Goal: Transaction & Acquisition: Purchase product/service

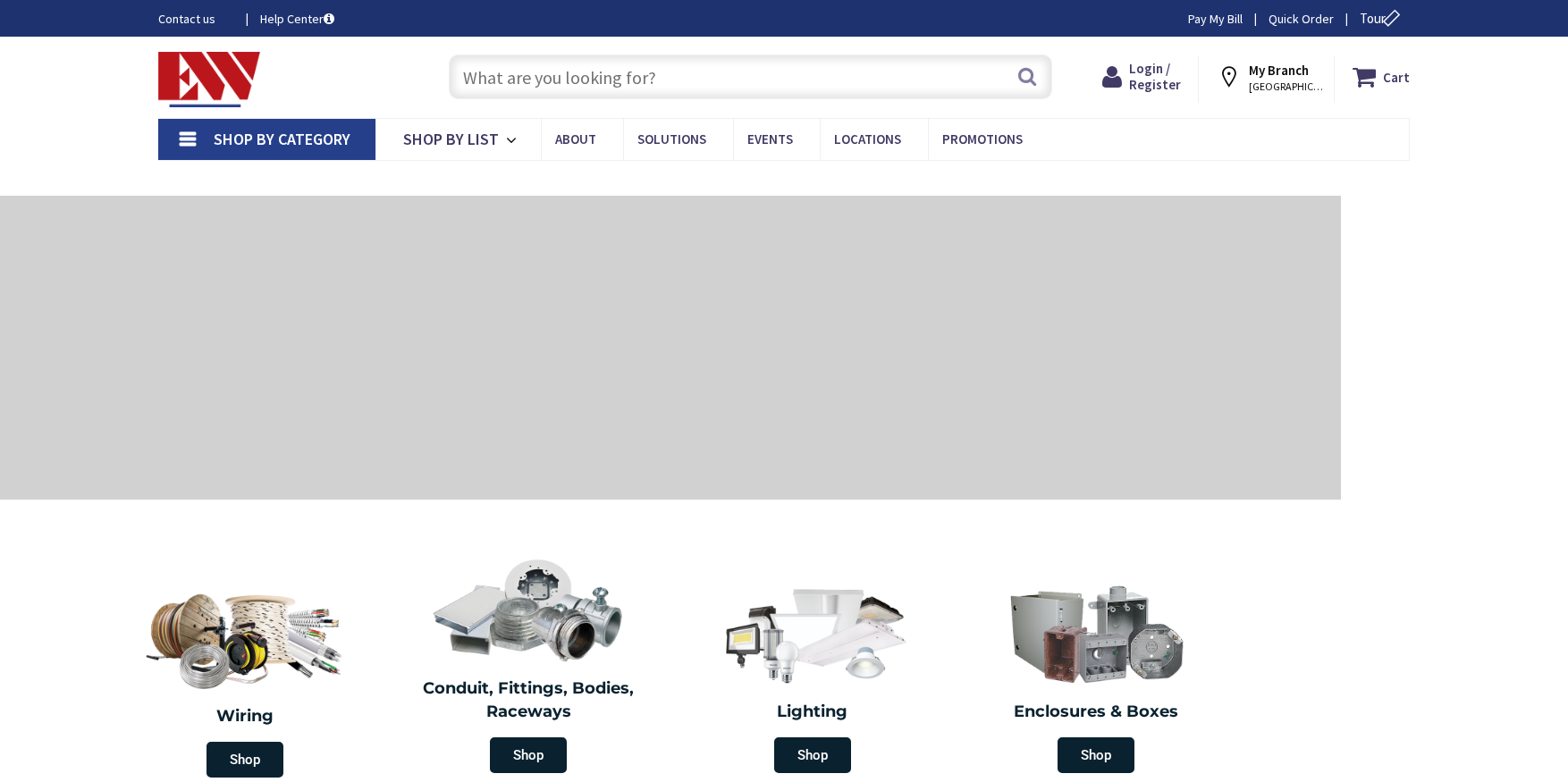
drag, startPoint x: 509, startPoint y: 77, endPoint x: 580, endPoint y: 81, distance: 71.1
click at [509, 77] on input "text" at bounding box center [751, 76] width 604 height 45
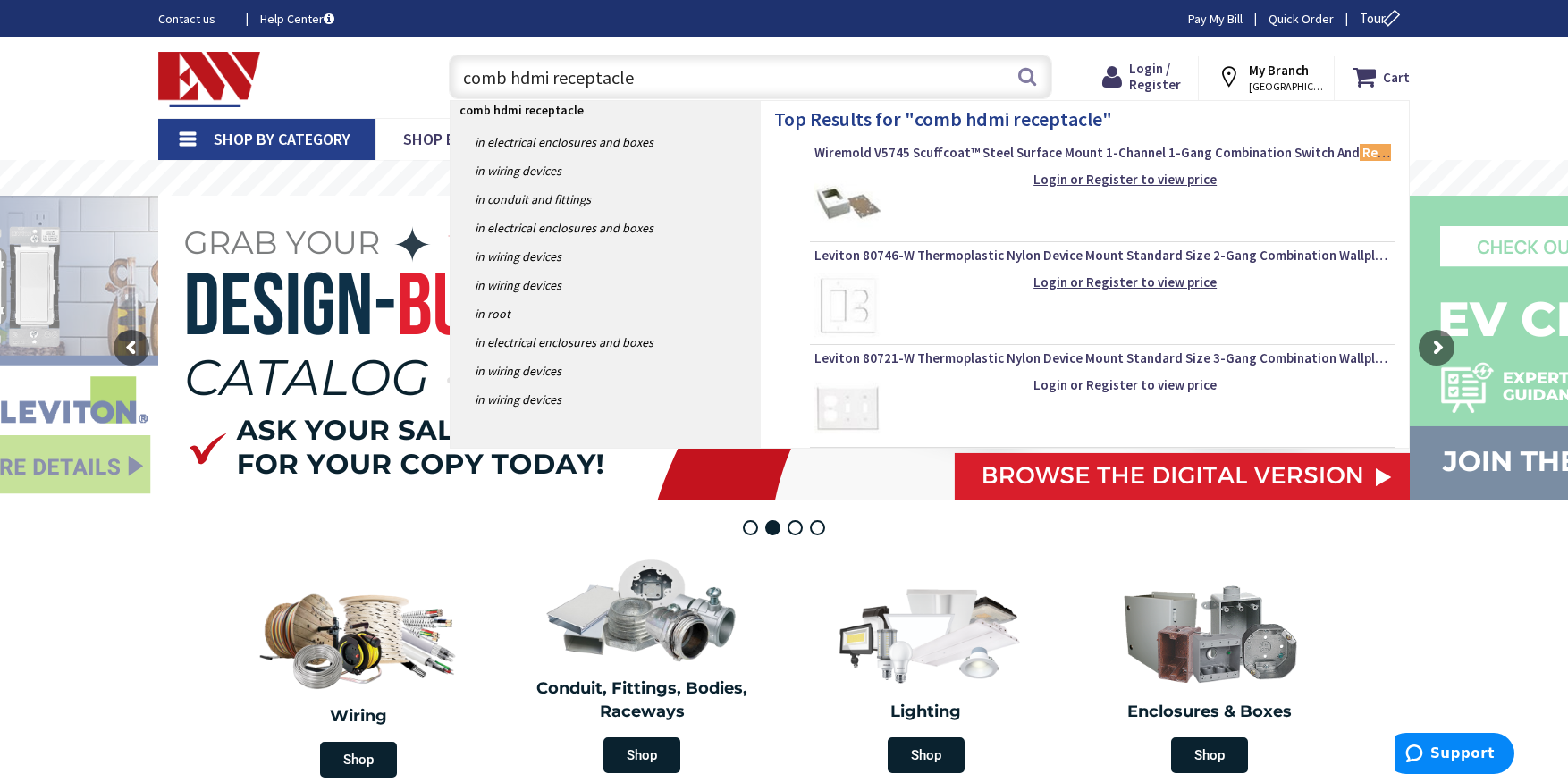
click at [509, 75] on input "comb hdmi receptacle" at bounding box center [751, 76] width 604 height 45
type input "combination hdmi receptacle"
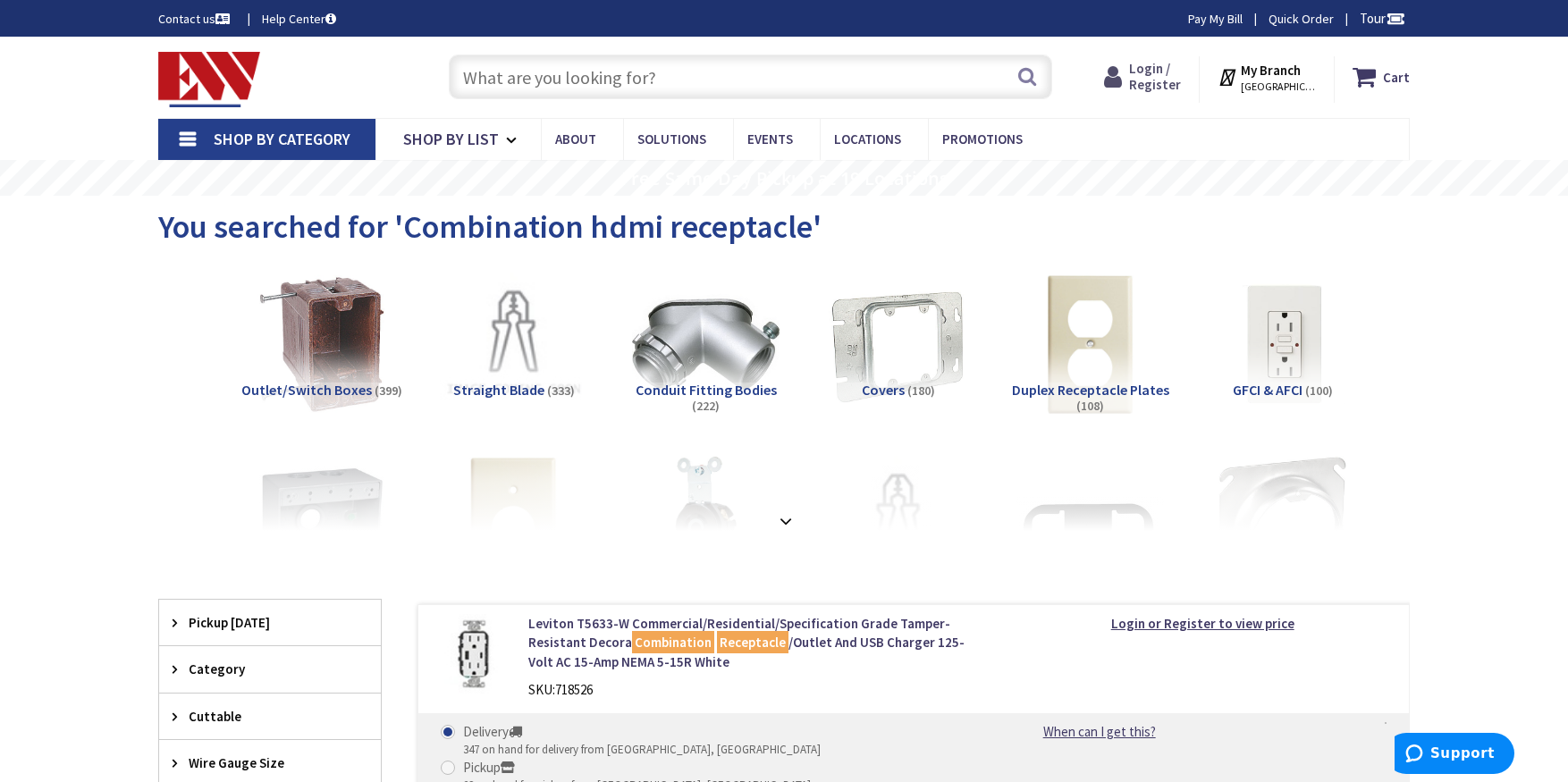
click at [1167, 74] on span "Login / Register" at bounding box center [1155, 76] width 52 height 33
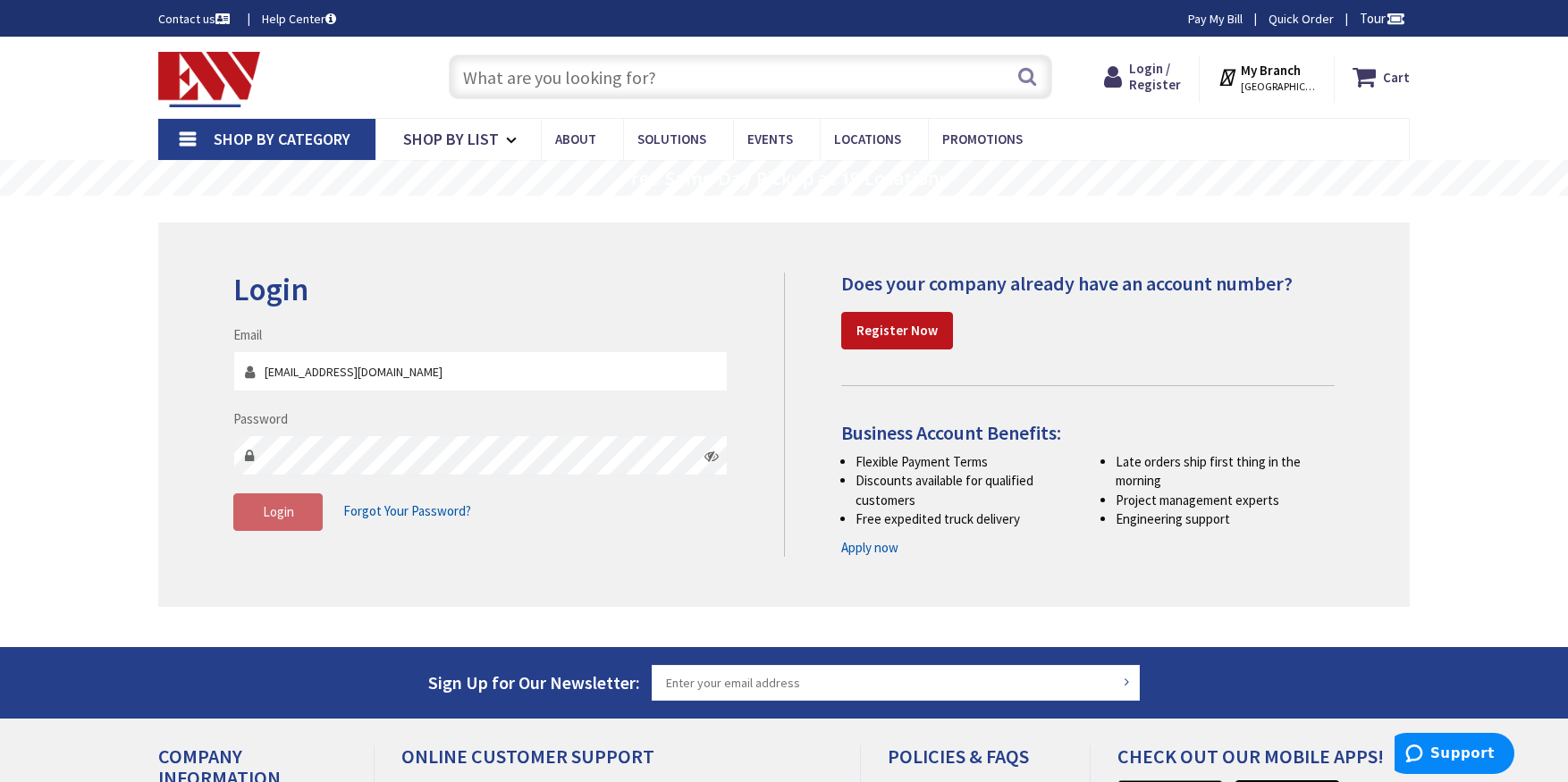
type input "laliberteelectric@snet.net"
click at [285, 515] on span "Login" at bounding box center [278, 512] width 32 height 17
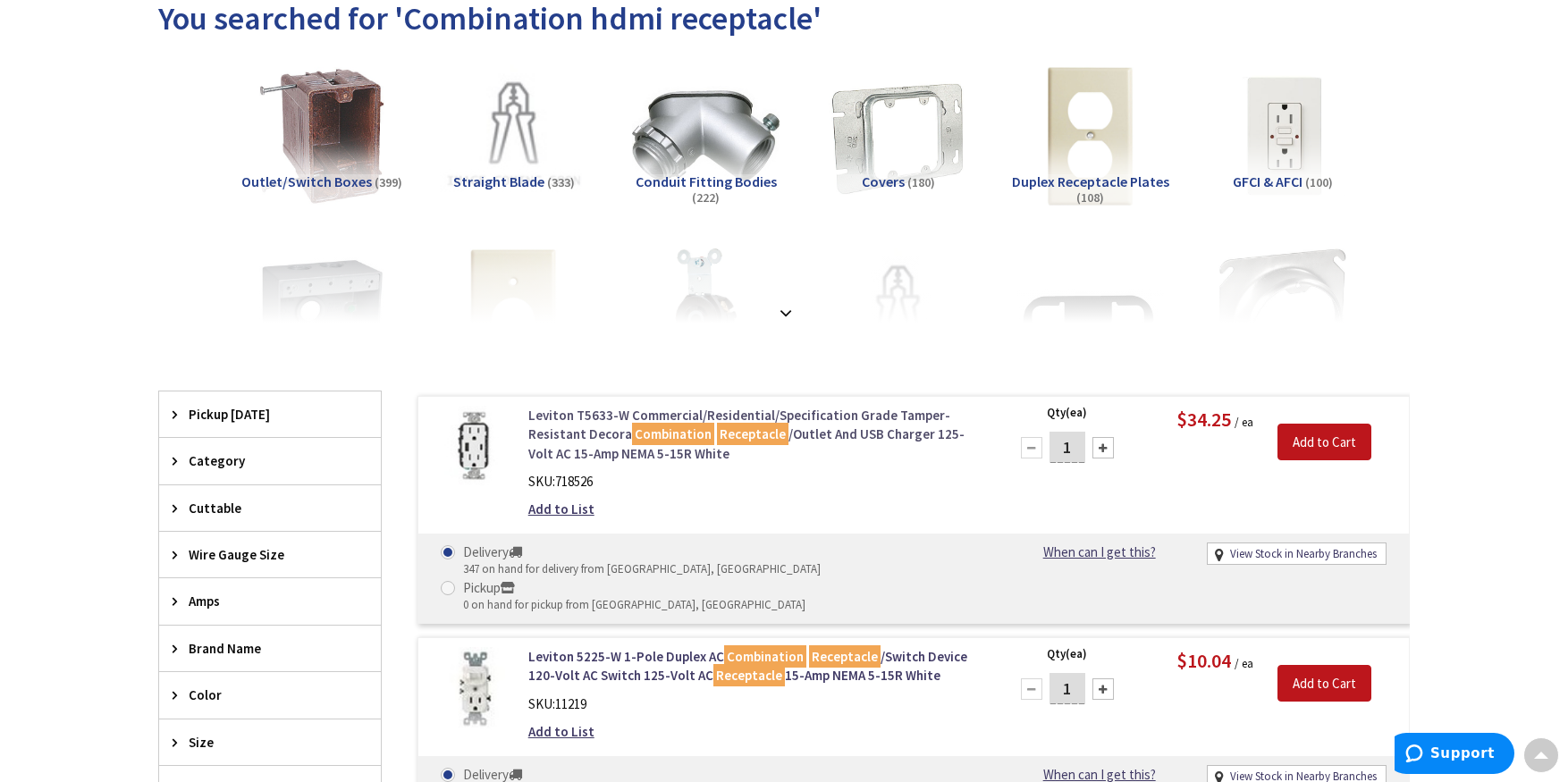
click at [567, 425] on link "Leviton T5633-W Commercial/Residential/Specification Grade Tamper-Resistant Dec…" at bounding box center [755, 434] width 455 height 57
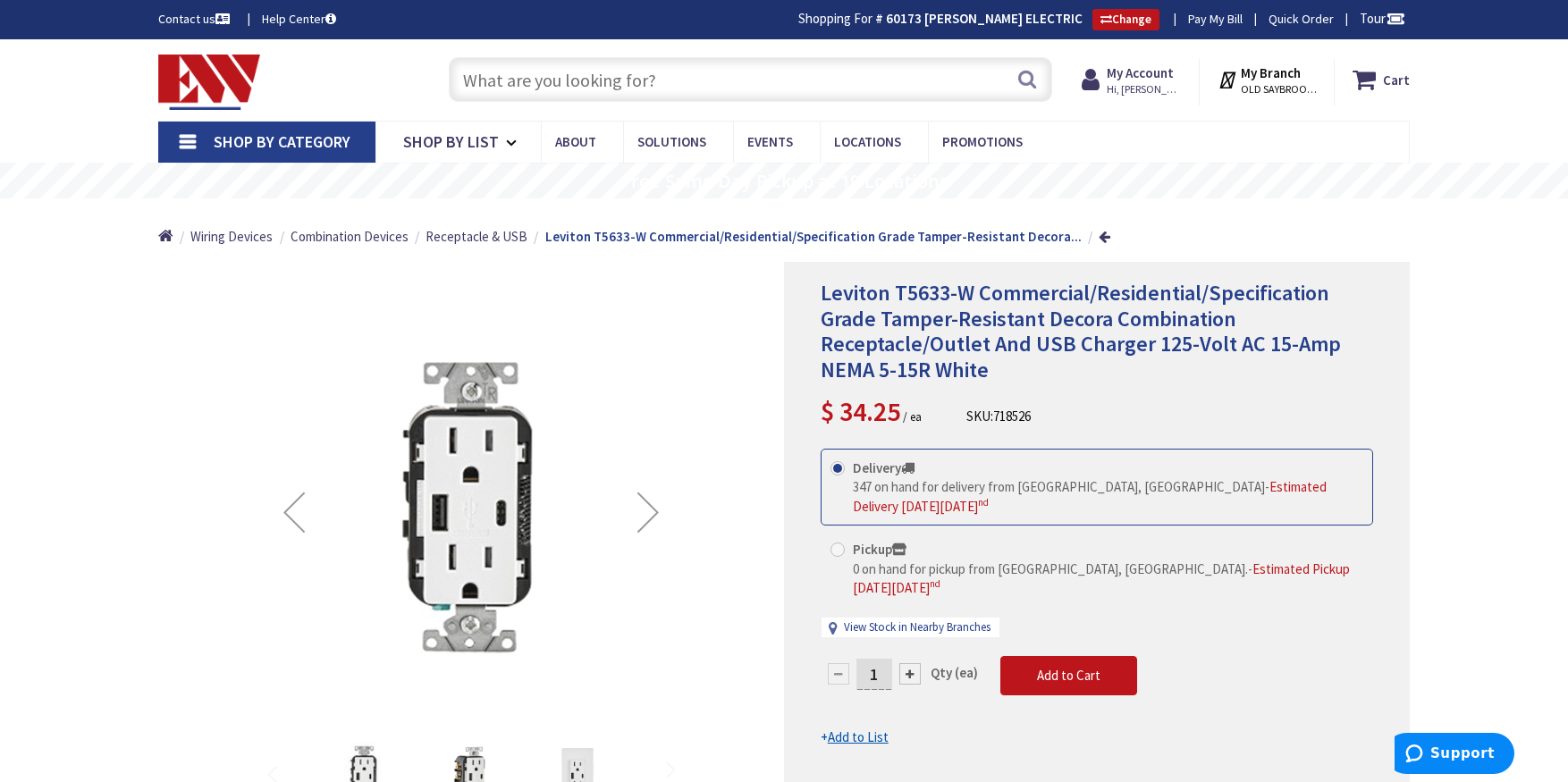
click at [646, 513] on div "Next" at bounding box center [647, 512] width 72 height 72
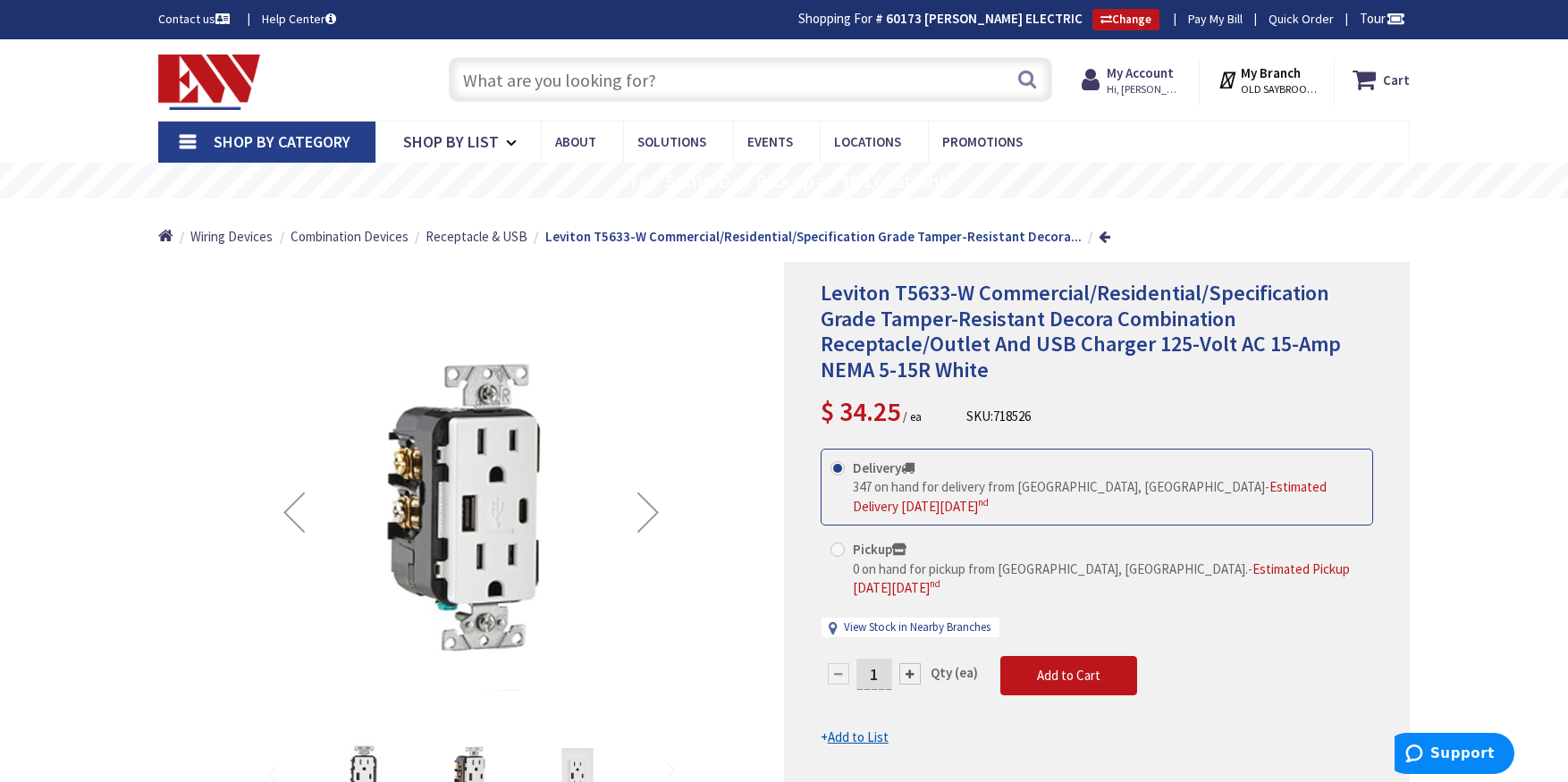
click at [646, 513] on div "Next" at bounding box center [647, 512] width 72 height 72
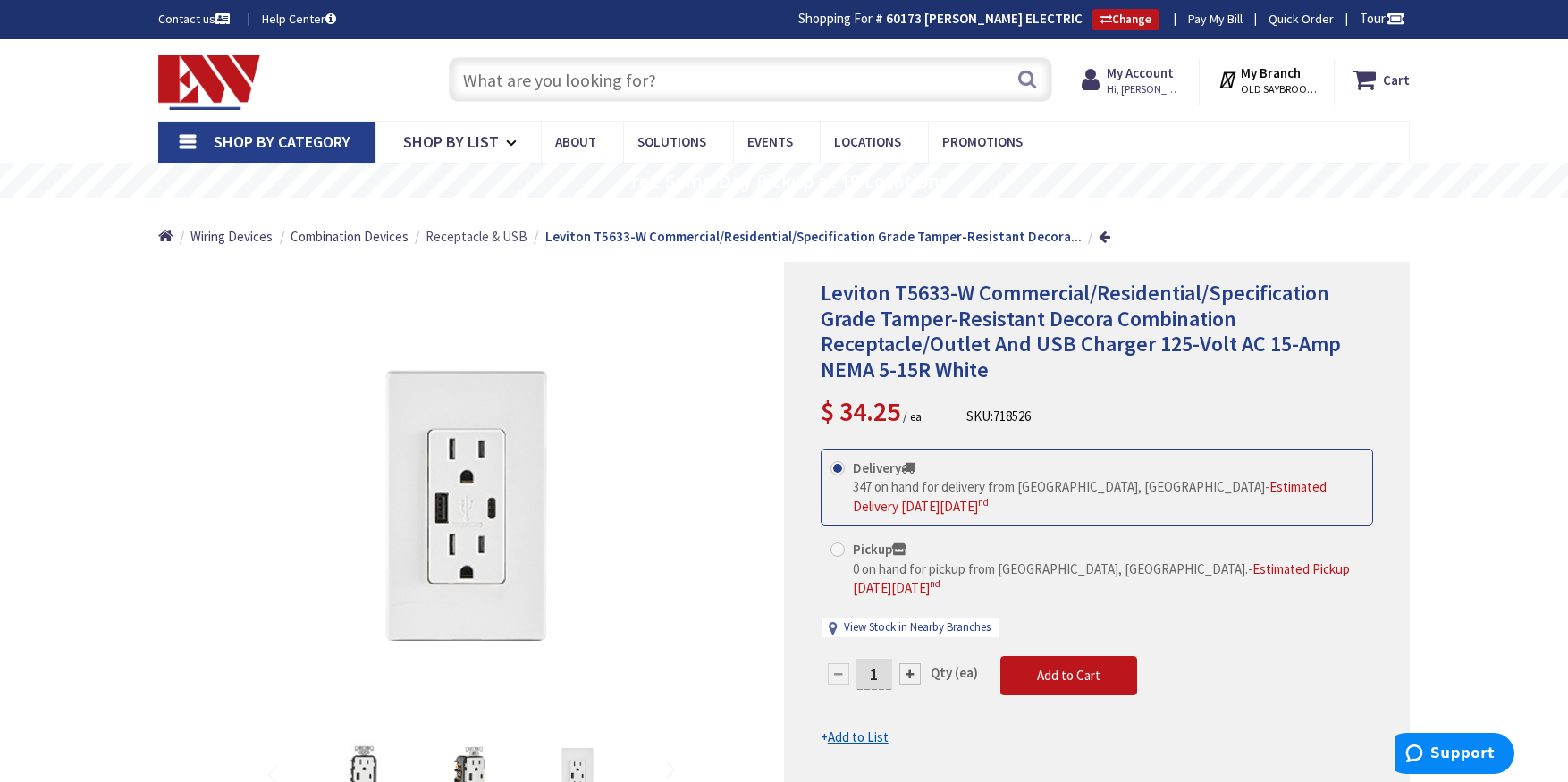
click at [450, 234] on span "Receptacle & USB" at bounding box center [477, 237] width 102 height 17
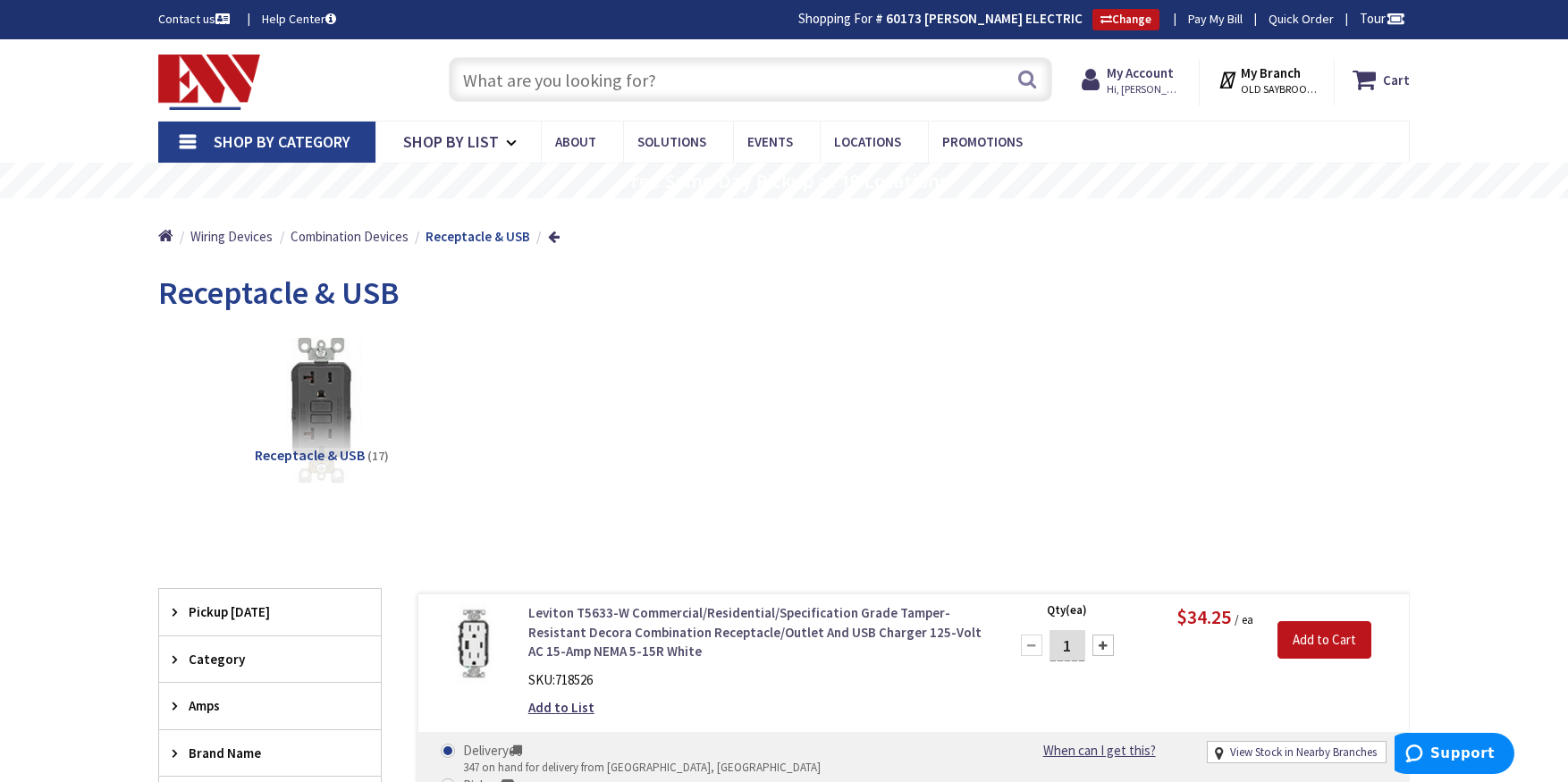
click at [570, 625] on link "Leviton T5633-W Commercial/Residential/Specification Grade Tamper-Resistant Dec…" at bounding box center [755, 632] width 455 height 57
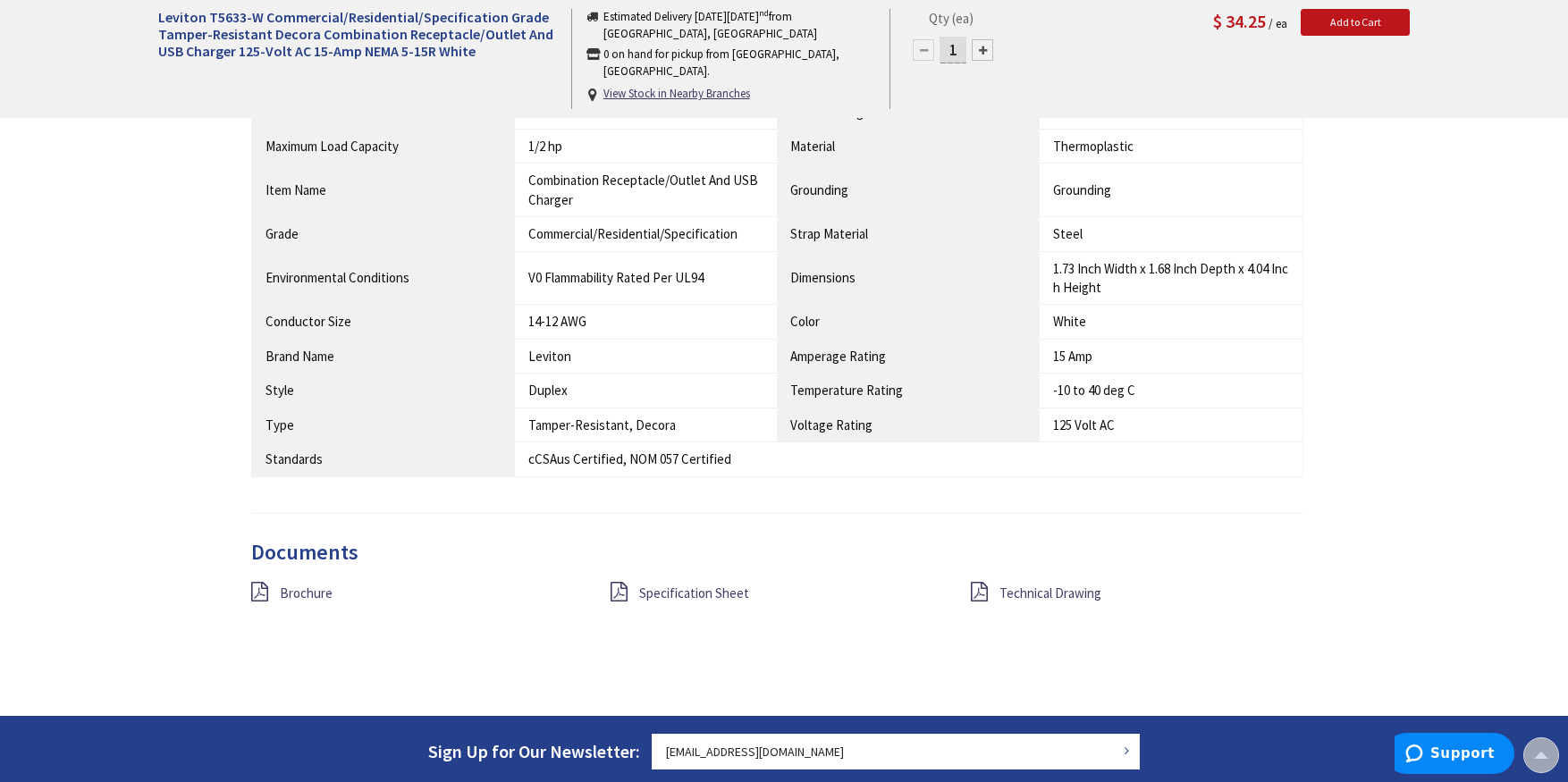
scroll to position [1380, 0]
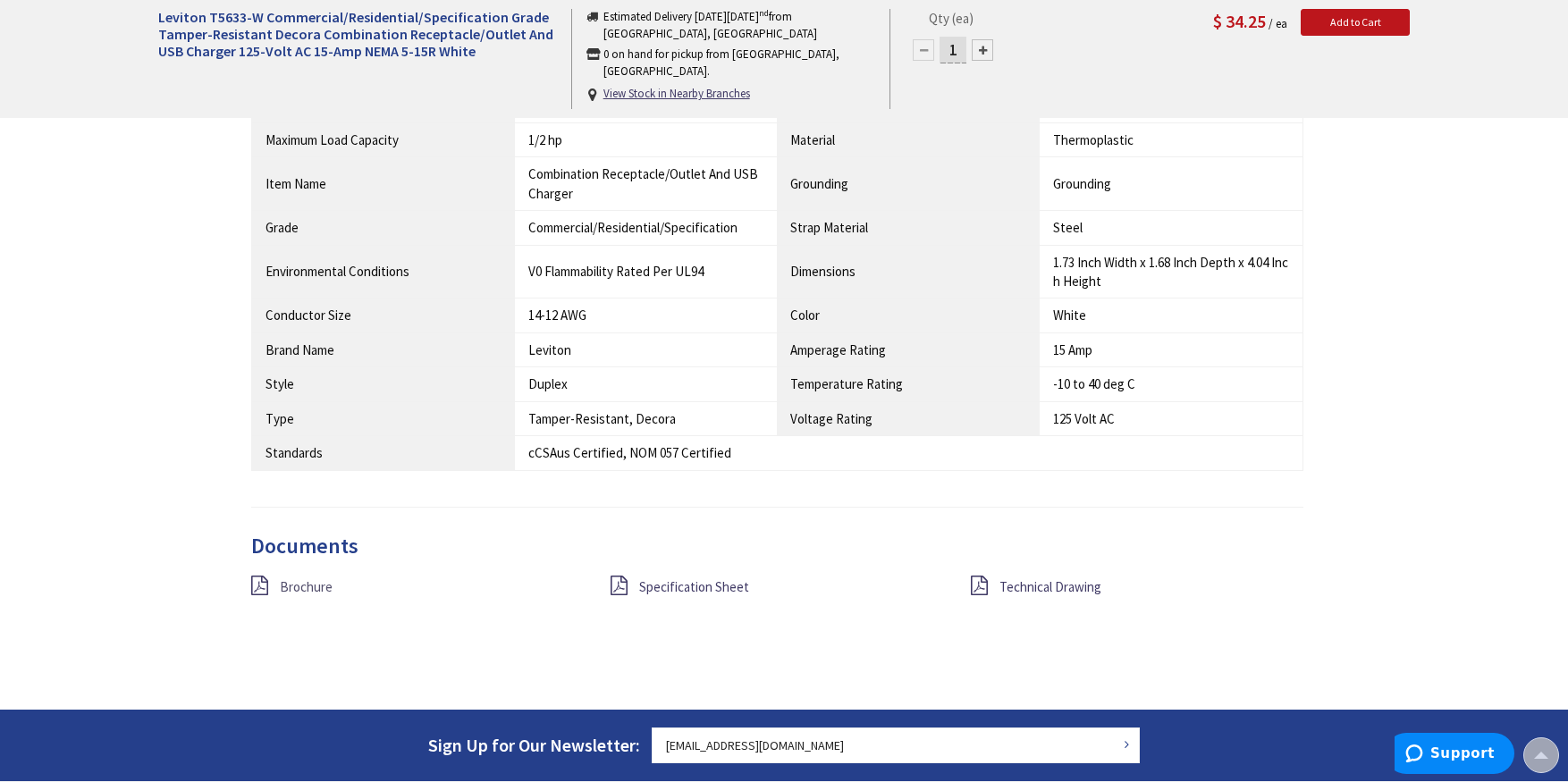
click at [289, 587] on span "Brochure" at bounding box center [306, 587] width 53 height 17
click at [681, 584] on span "Specification Sheet" at bounding box center [693, 587] width 110 height 17
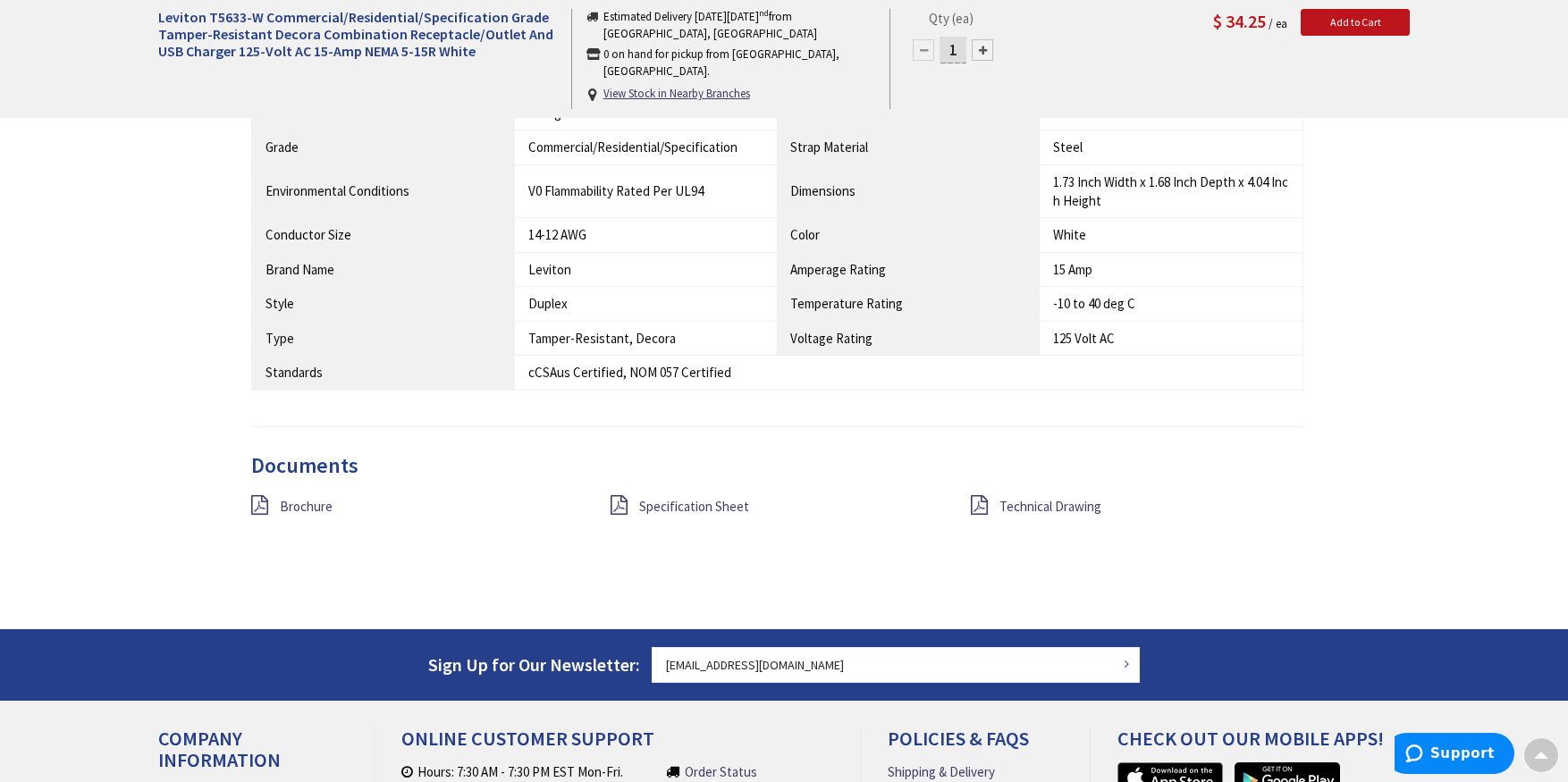
scroll to position [1467, 0]
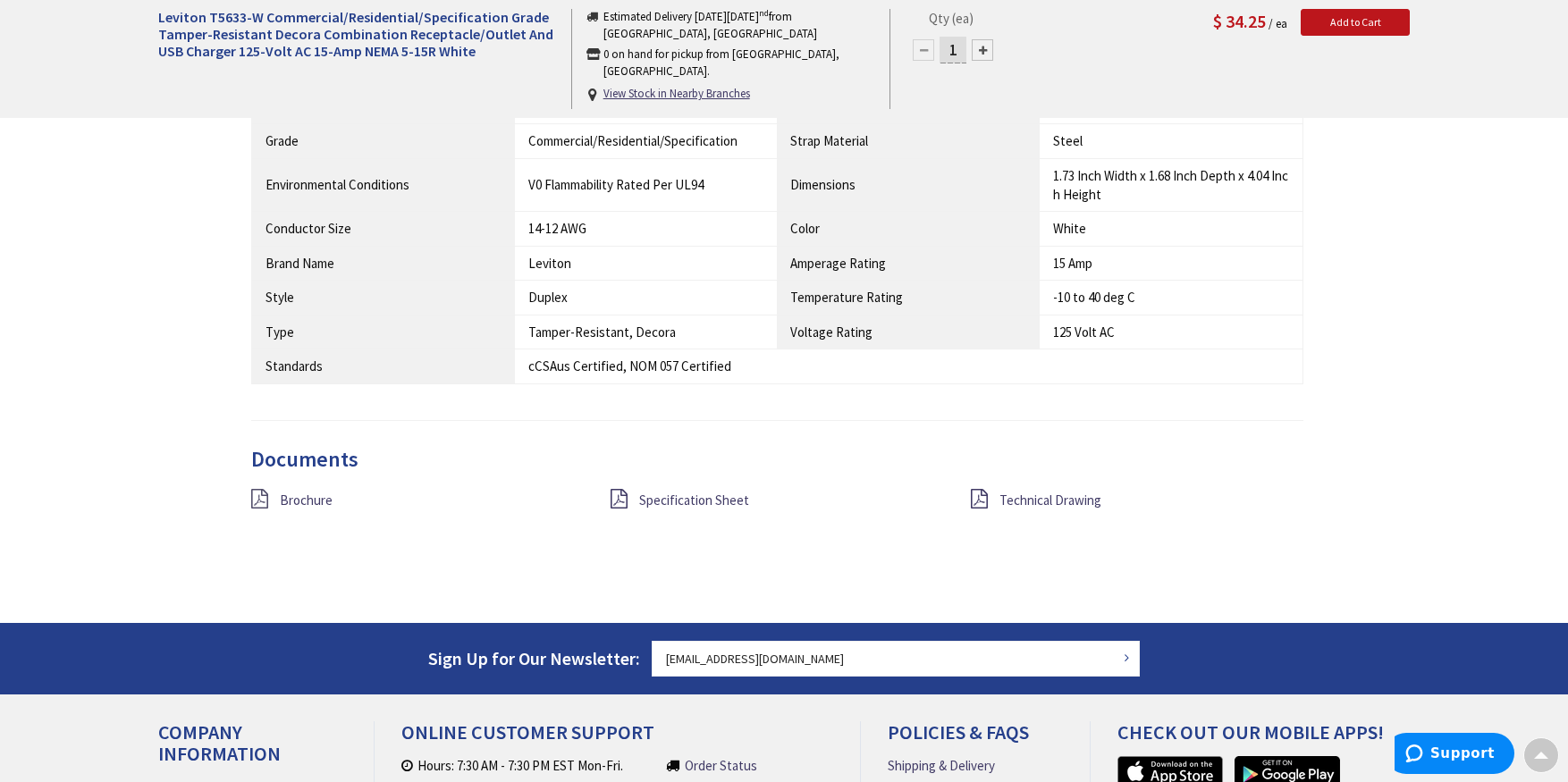
click at [265, 495] on icon at bounding box center [260, 498] width 17 height 20
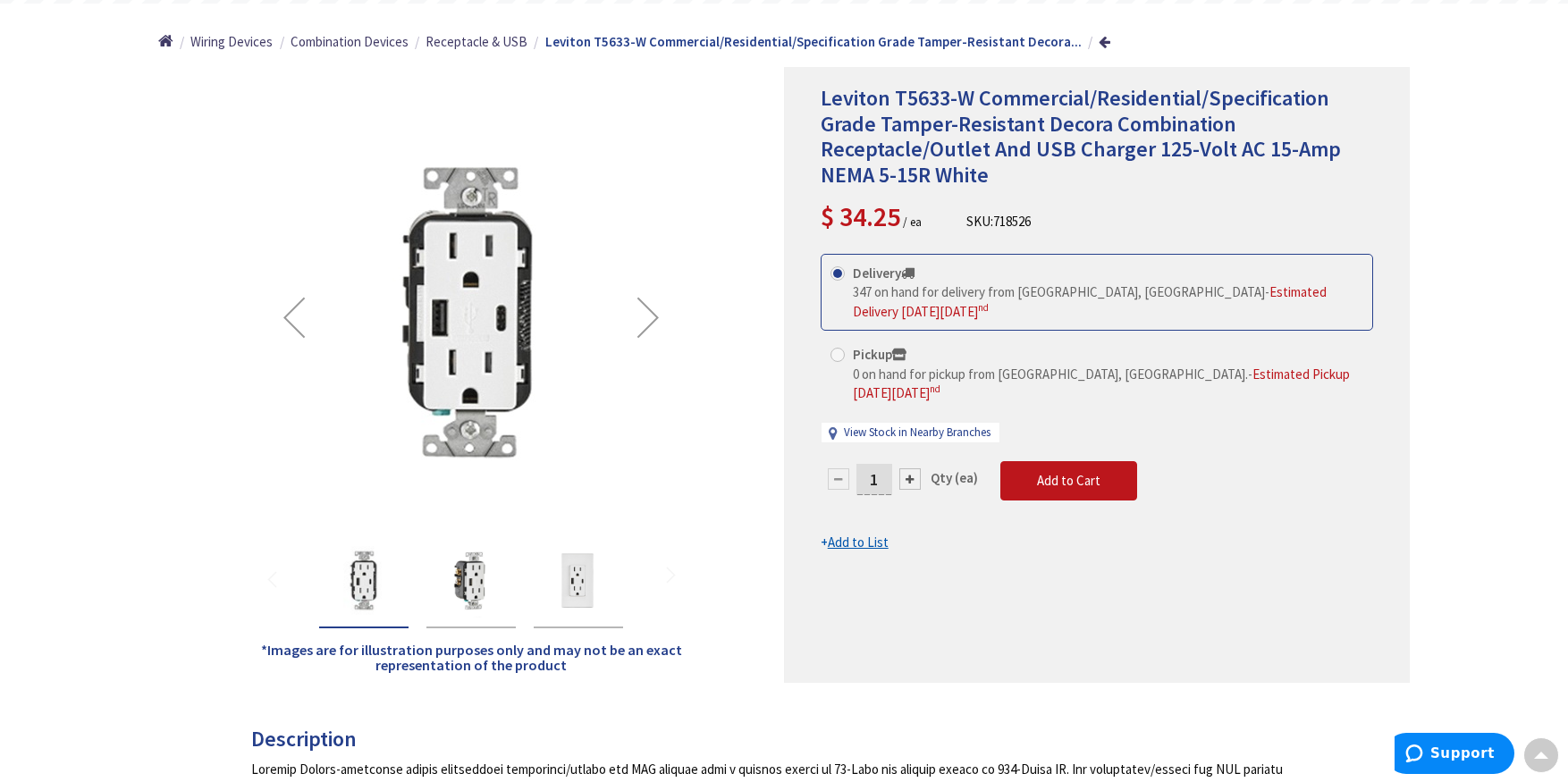
scroll to position [0, 0]
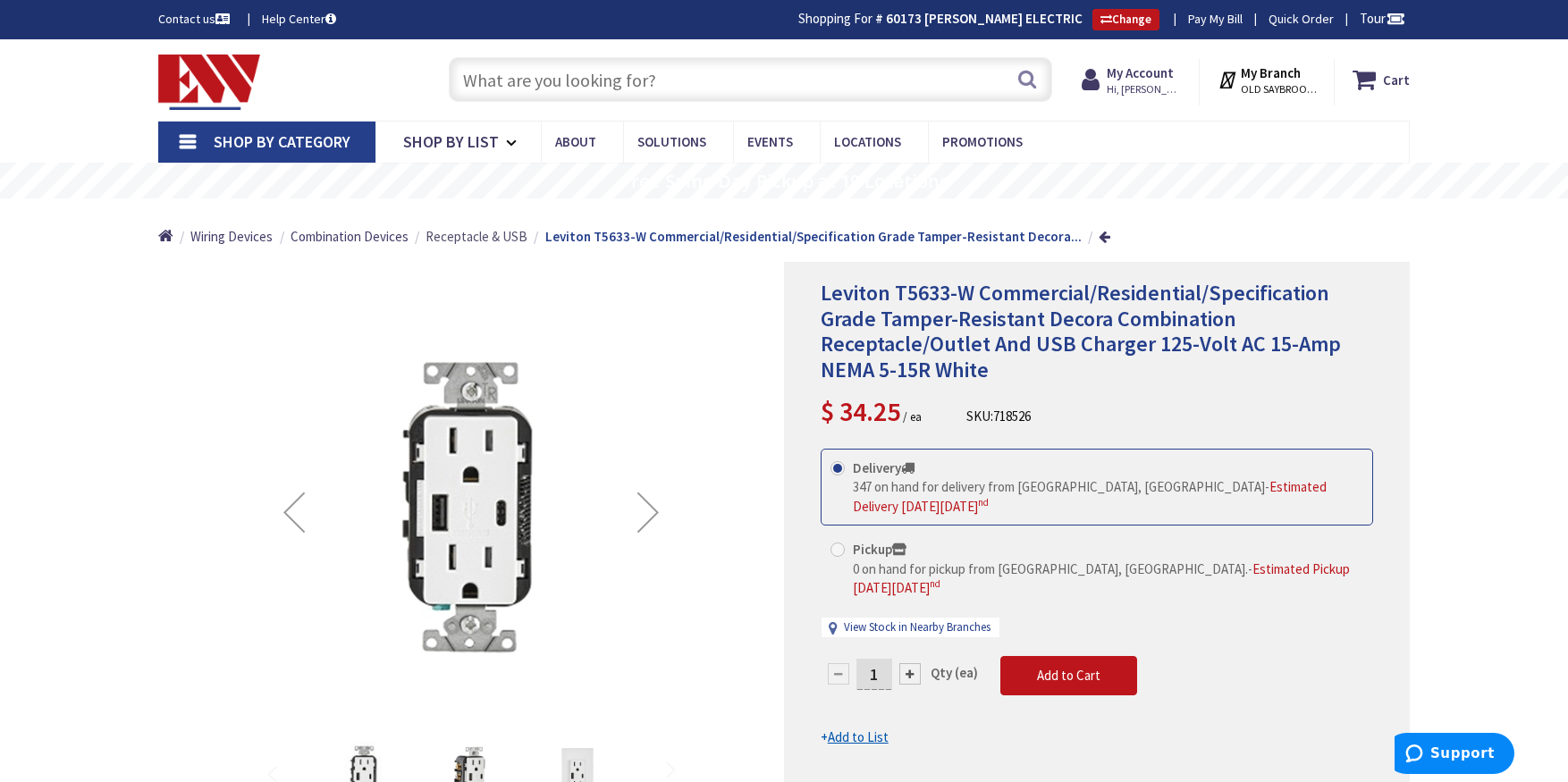
click at [478, 239] on span "Receptacle & USB" at bounding box center [477, 237] width 102 height 17
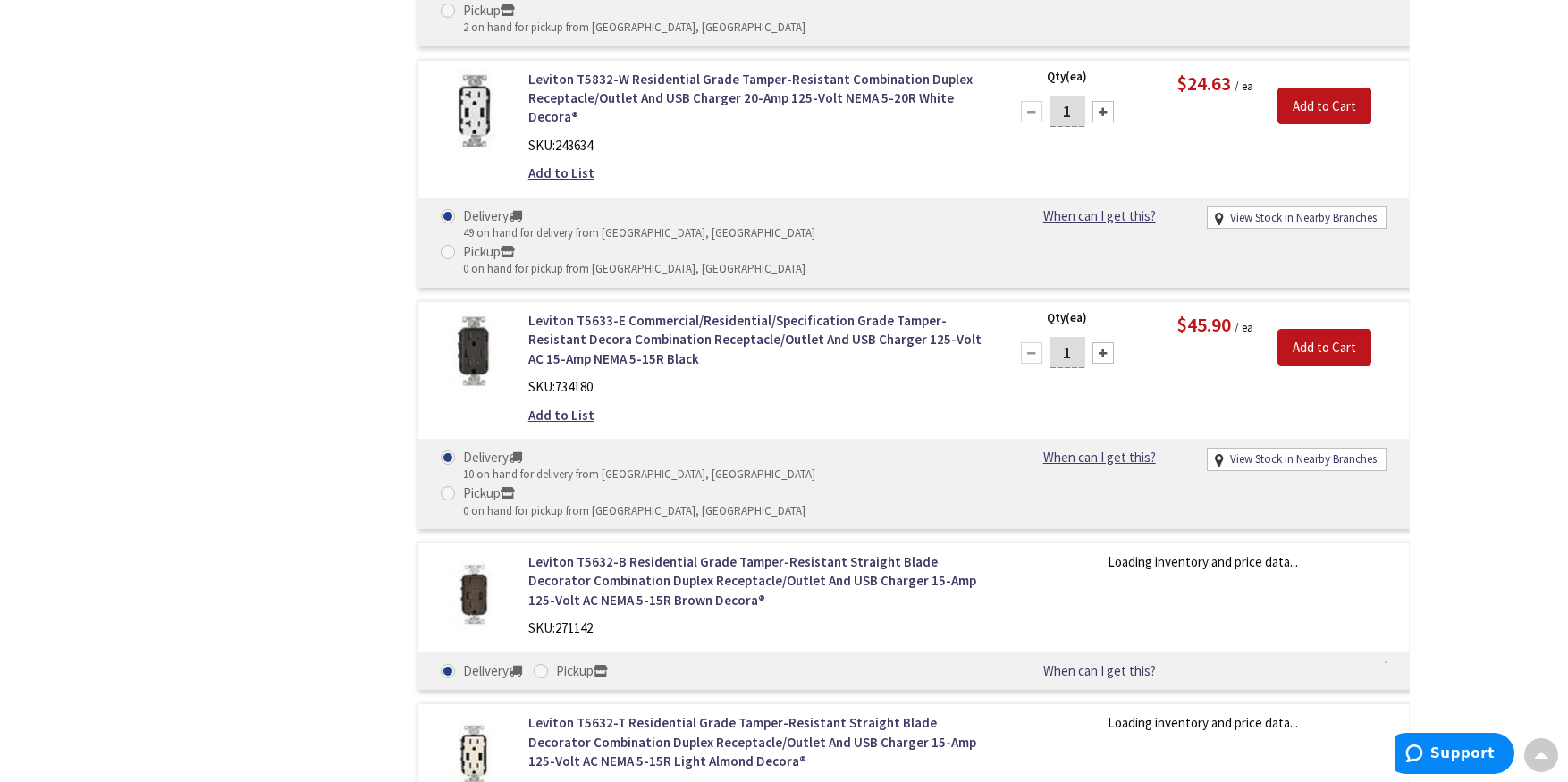
scroll to position [1260, 0]
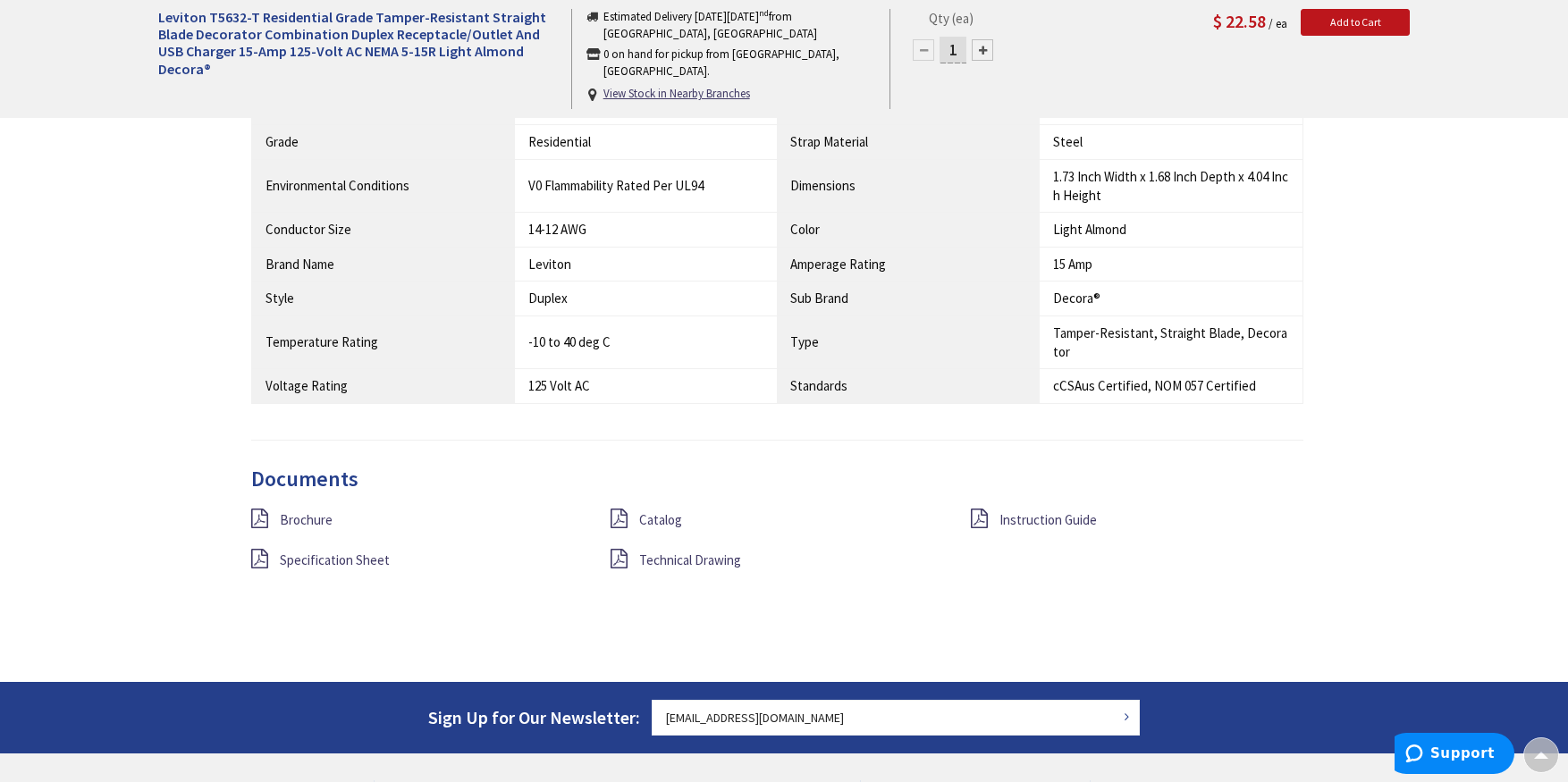
scroll to position [1466, 0]
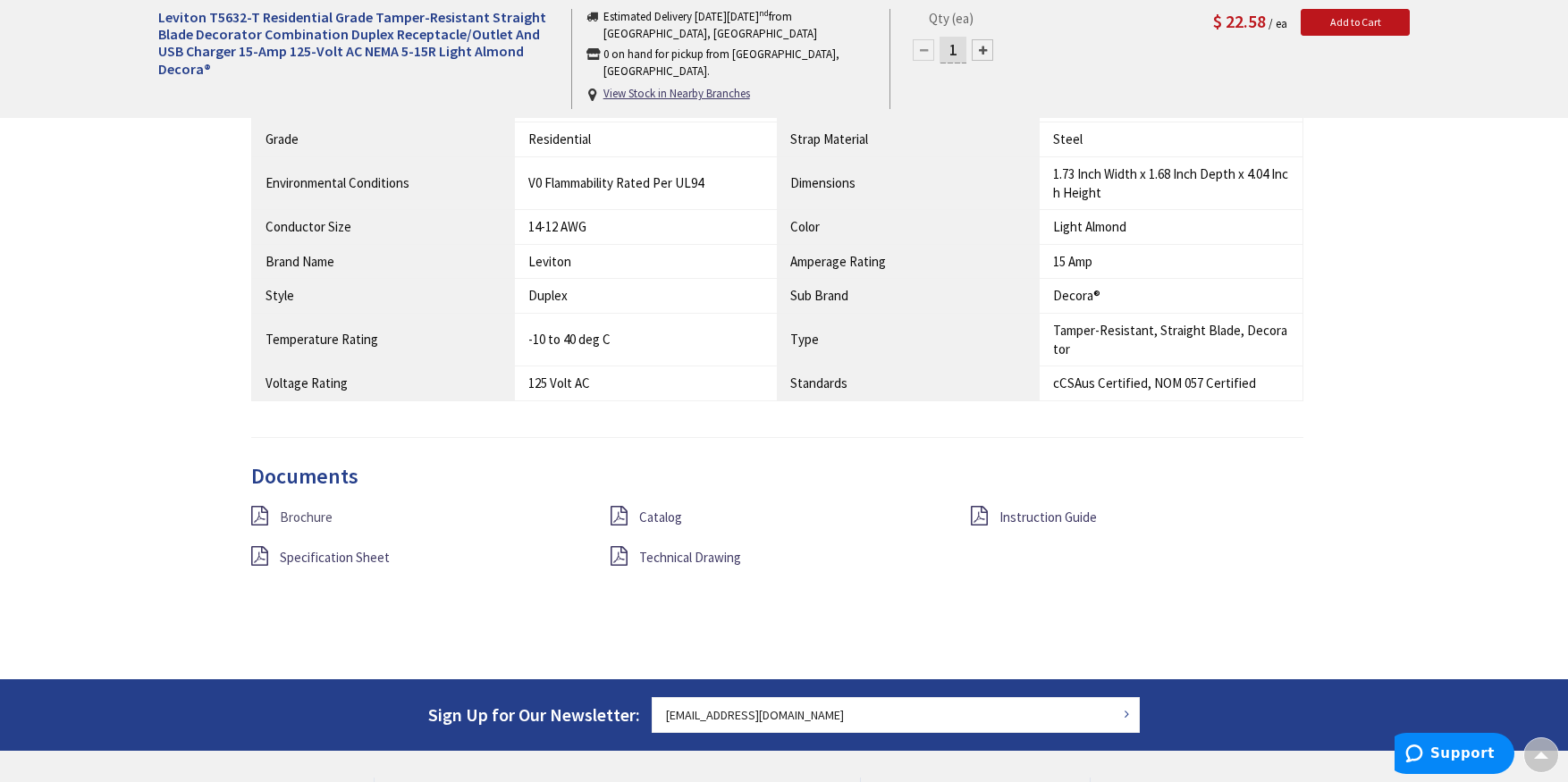
click at [304, 518] on span "Brochure" at bounding box center [306, 518] width 53 height 17
click at [667, 515] on span "Catalog" at bounding box center [660, 518] width 43 height 17
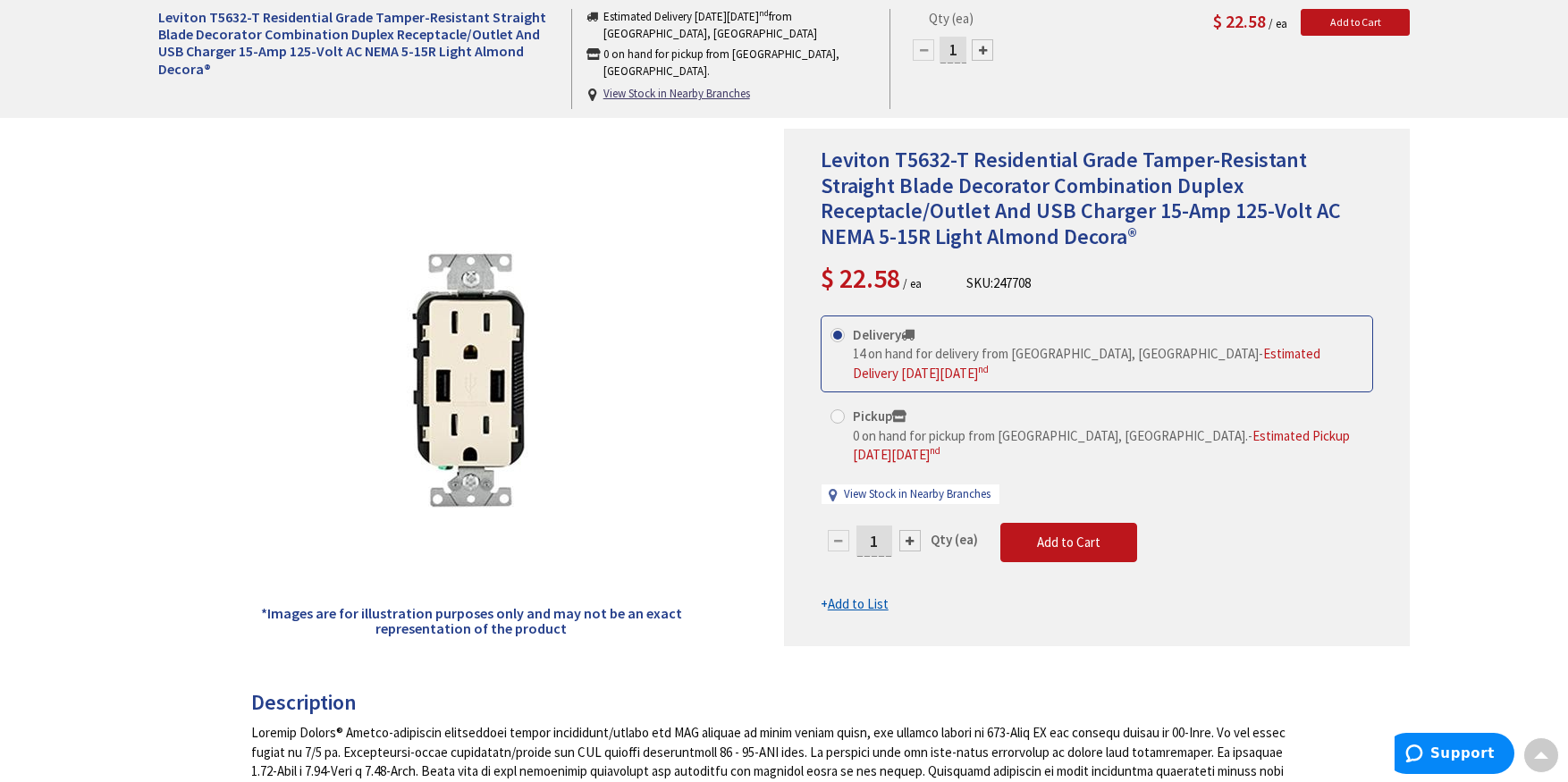
scroll to position [0, 0]
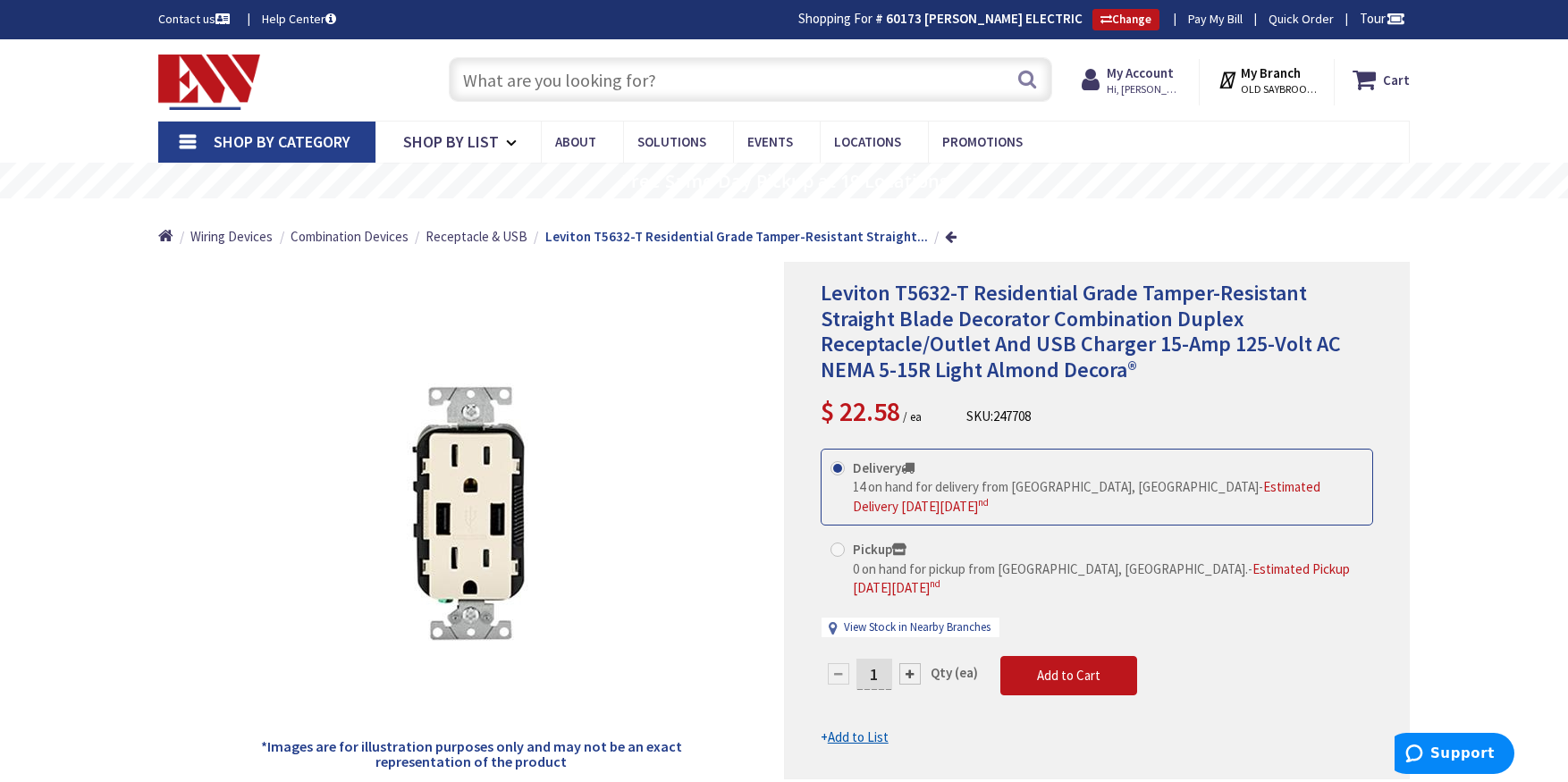
click at [509, 77] on input "text" at bounding box center [751, 79] width 604 height 45
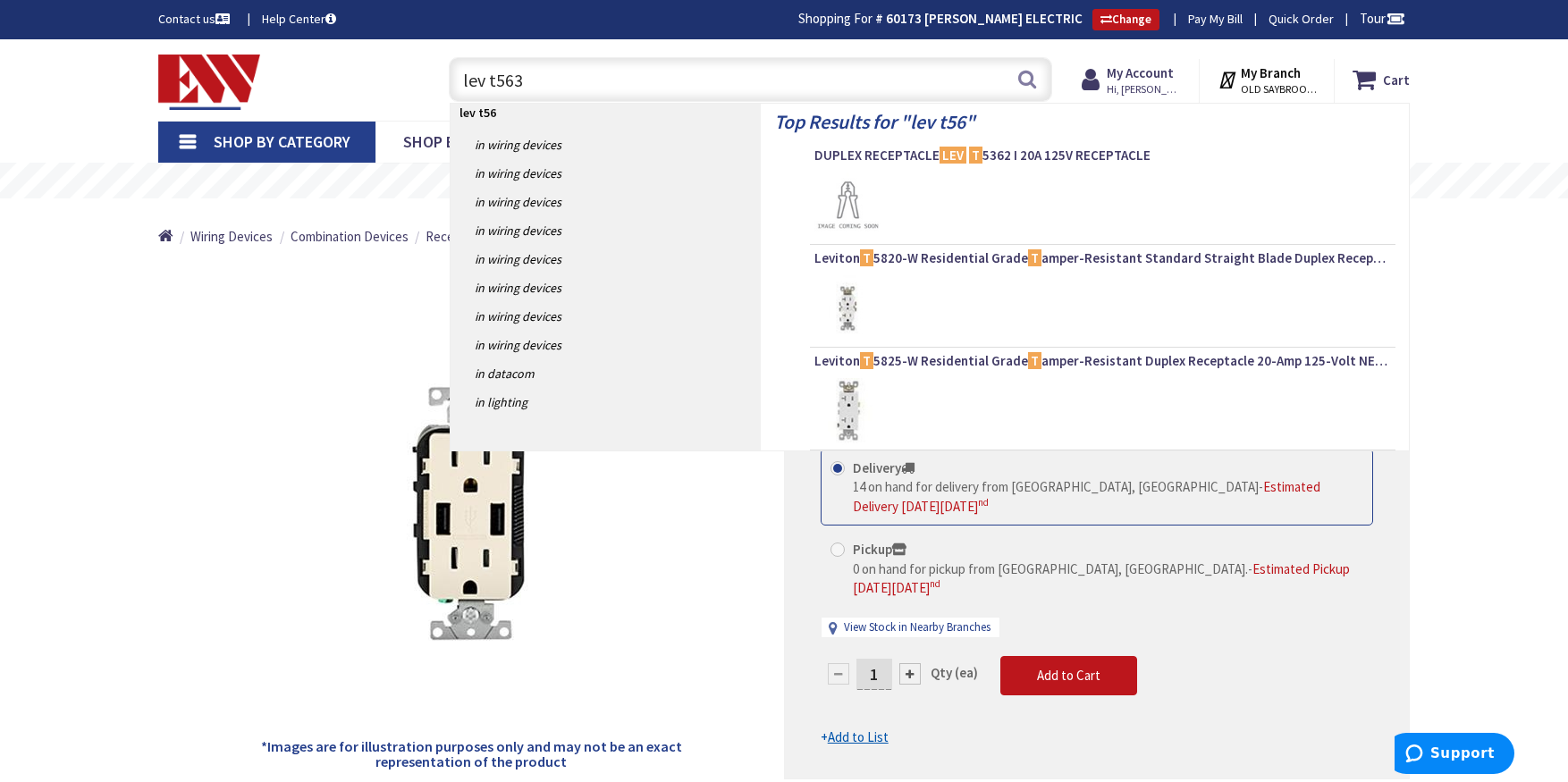
type input "lev t5633"
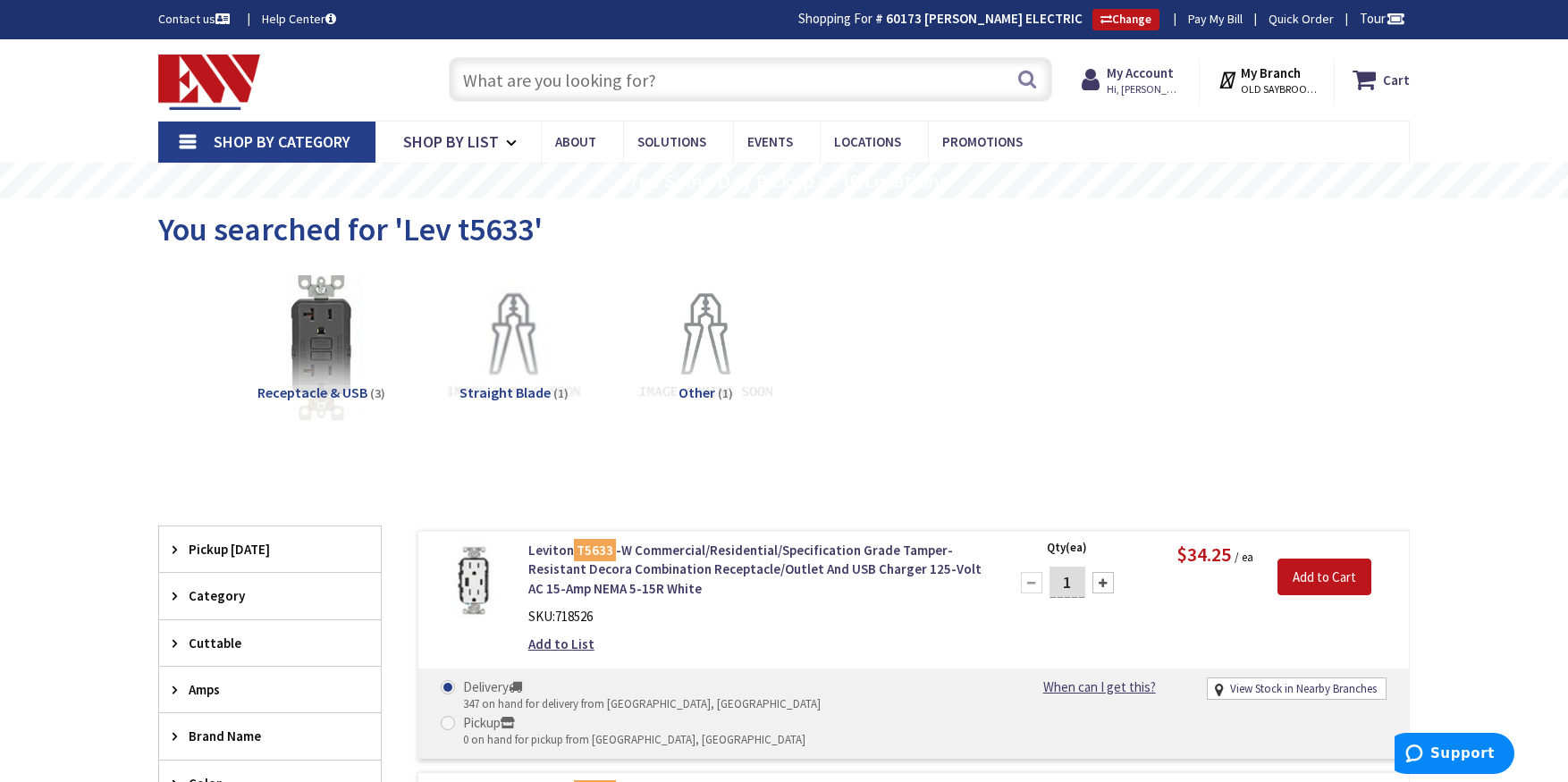
click at [484, 86] on input "text" at bounding box center [751, 79] width 604 height 45
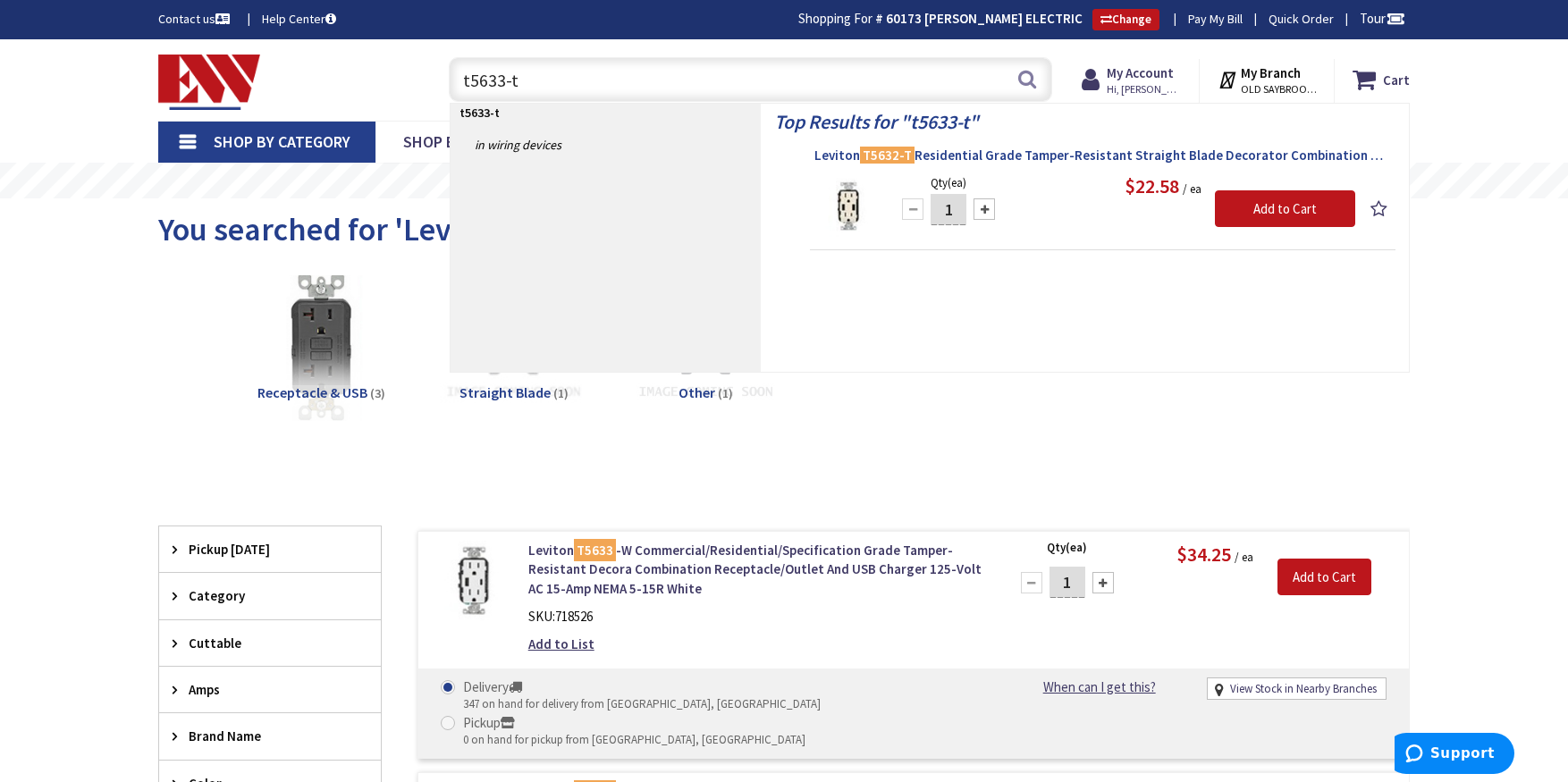
type input "t5633-t"
click at [1044, 156] on span "Leviton T5632-T Residential Grade Tamper-Resistant Straight Blade Decorator Com…" at bounding box center [1103, 156] width 577 height 18
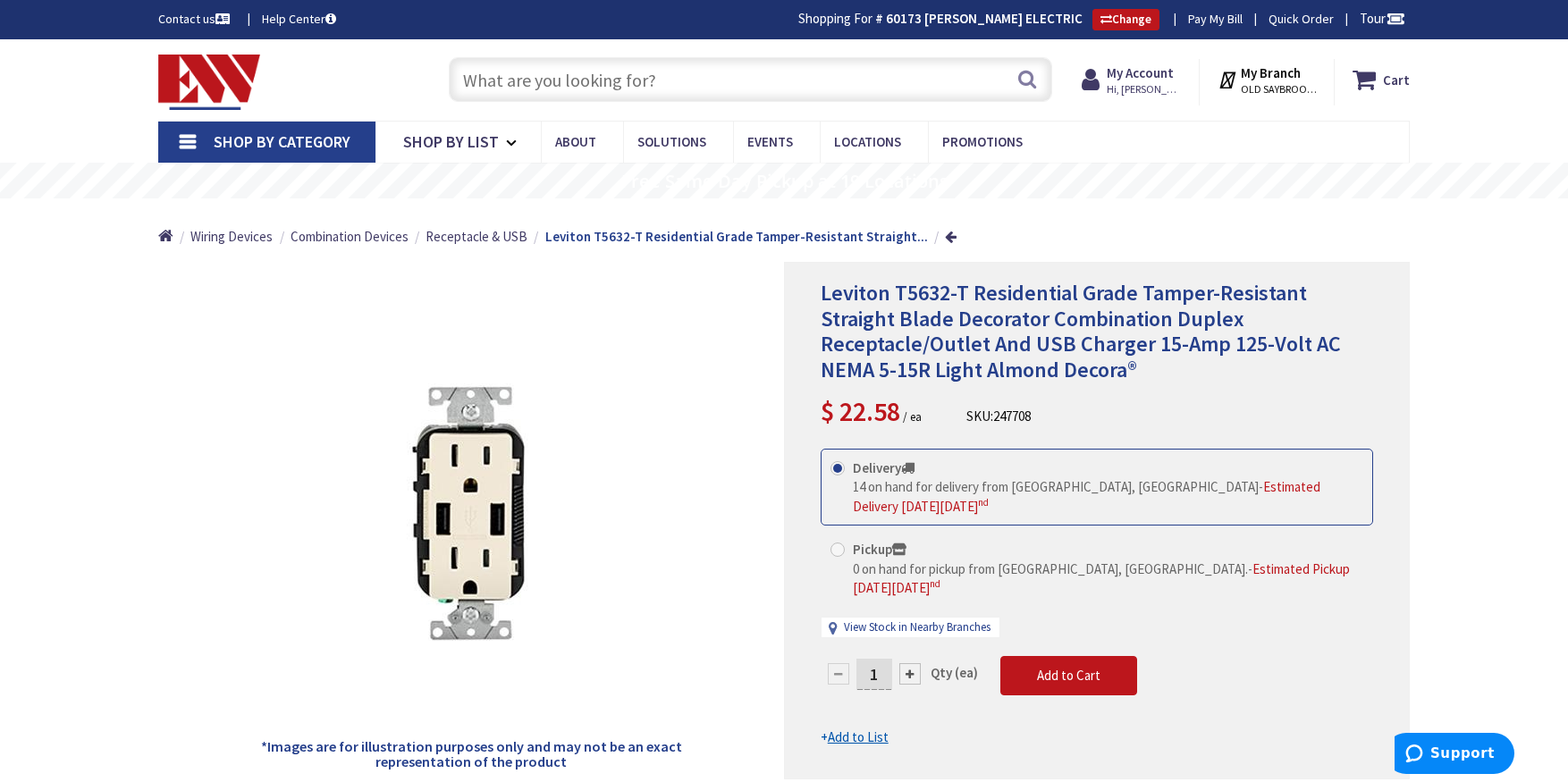
click at [484, 68] on input "text" at bounding box center [751, 79] width 604 height 45
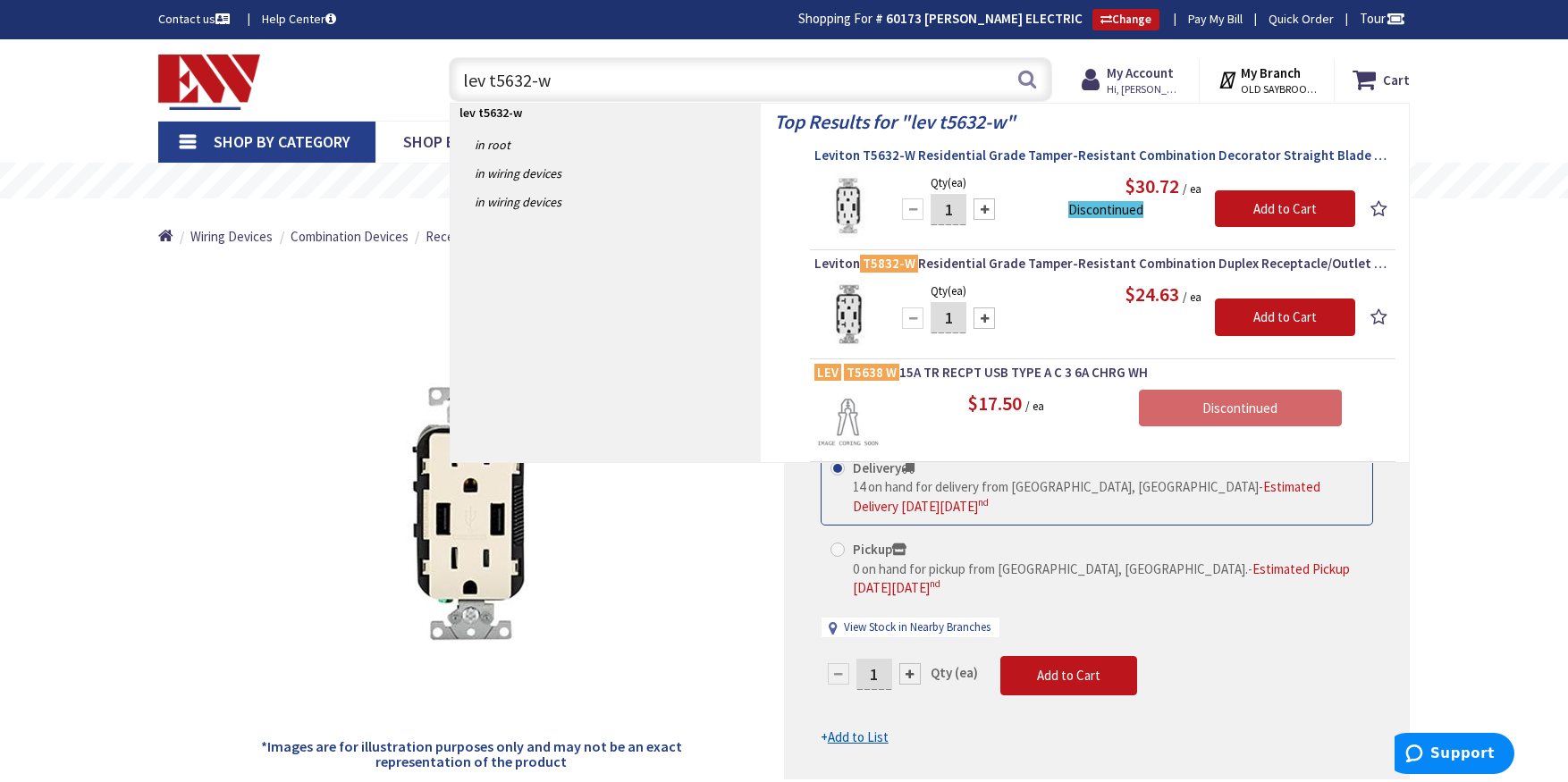
type input "lev t5632-w"
click at [918, 151] on span "Leviton T5632-W Residential Grade Tamper-Resistant Combination Decorator Straig…" at bounding box center [1103, 156] width 577 height 18
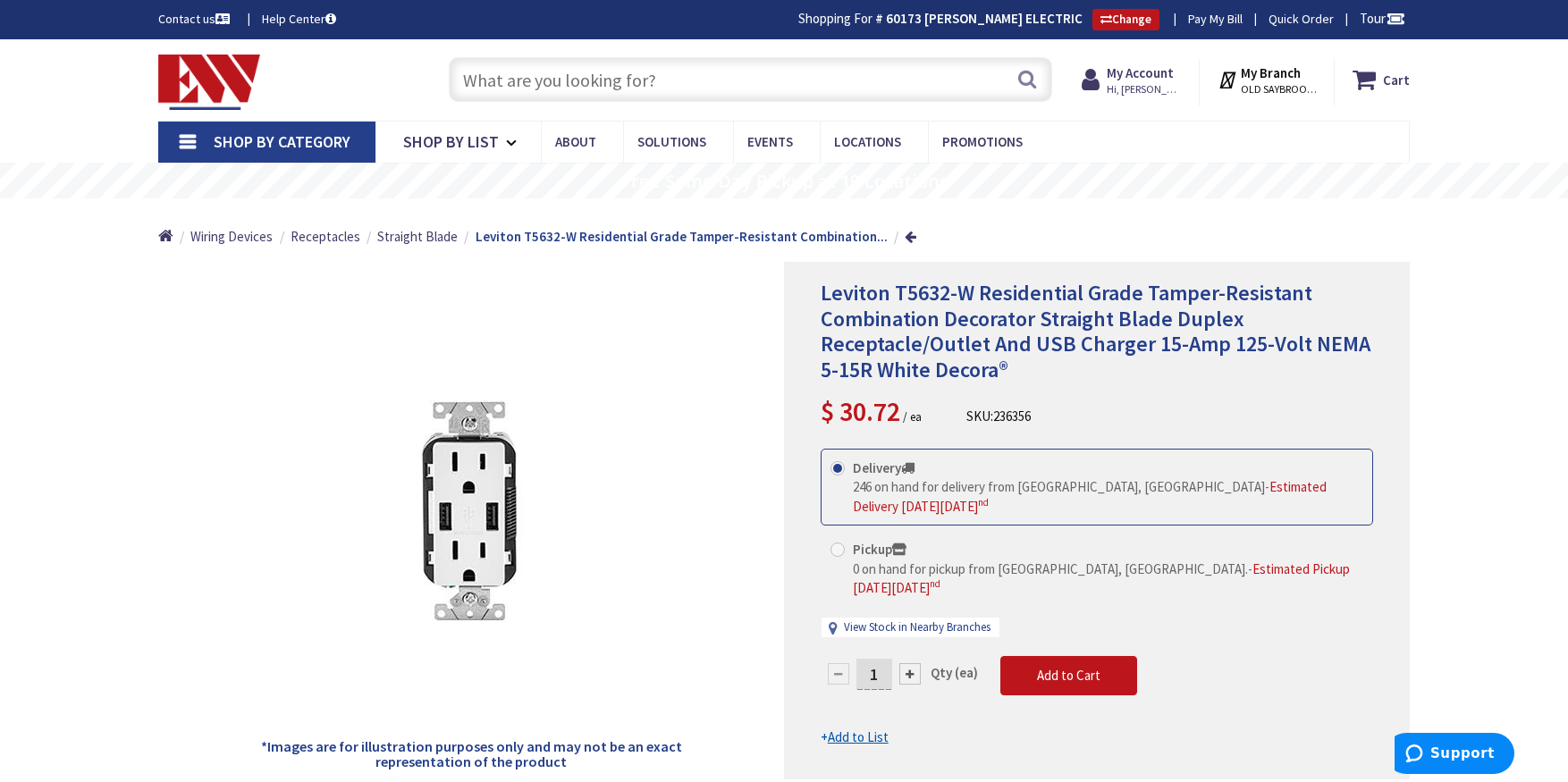
click at [501, 74] on input "text" at bounding box center [751, 79] width 604 height 45
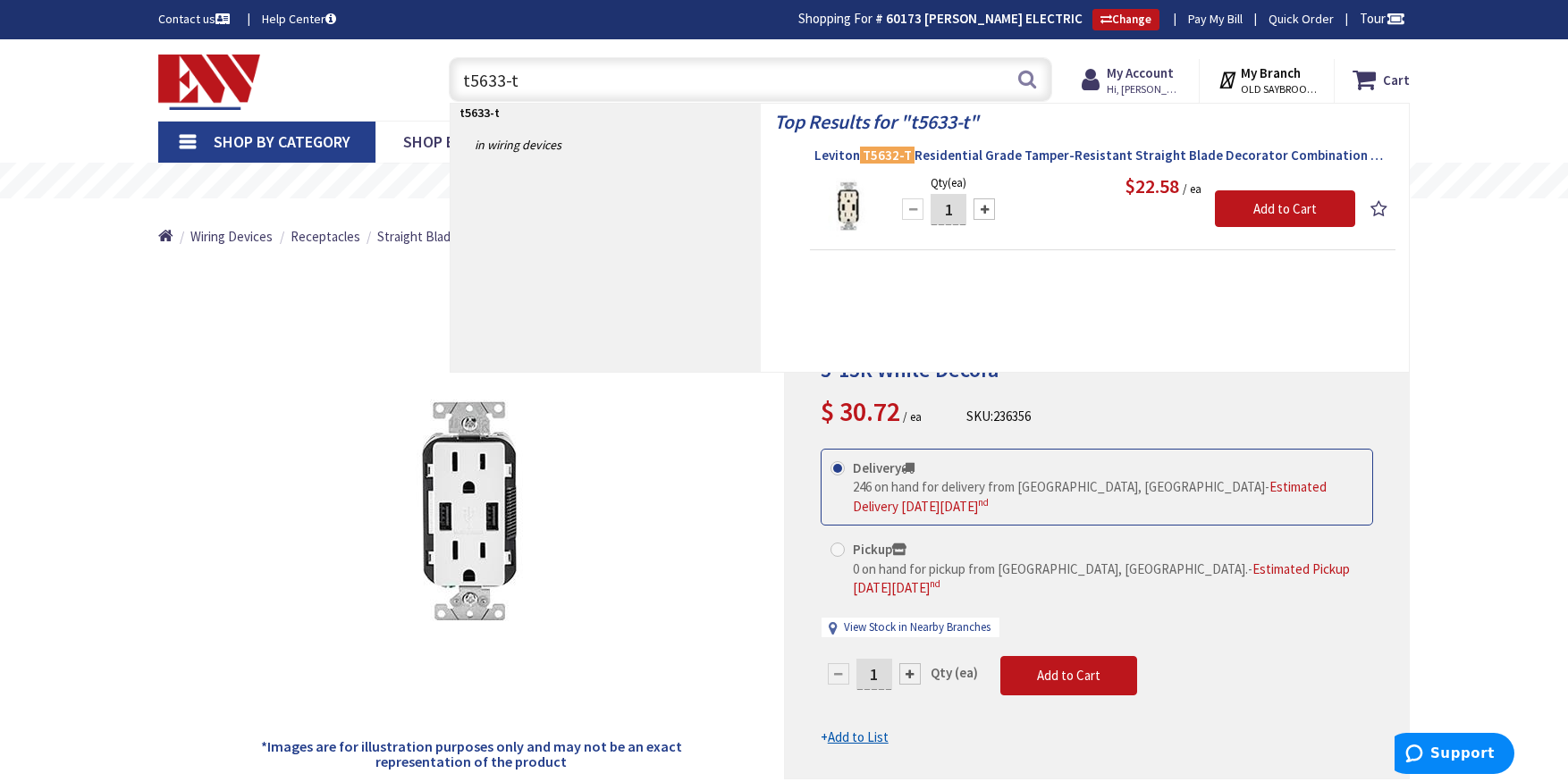
type input "t5633-t"
click at [1116, 156] on span "Leviton T5632-T Residential Grade Tamper-Resistant Straight Blade Decorator Com…" at bounding box center [1103, 156] width 577 height 18
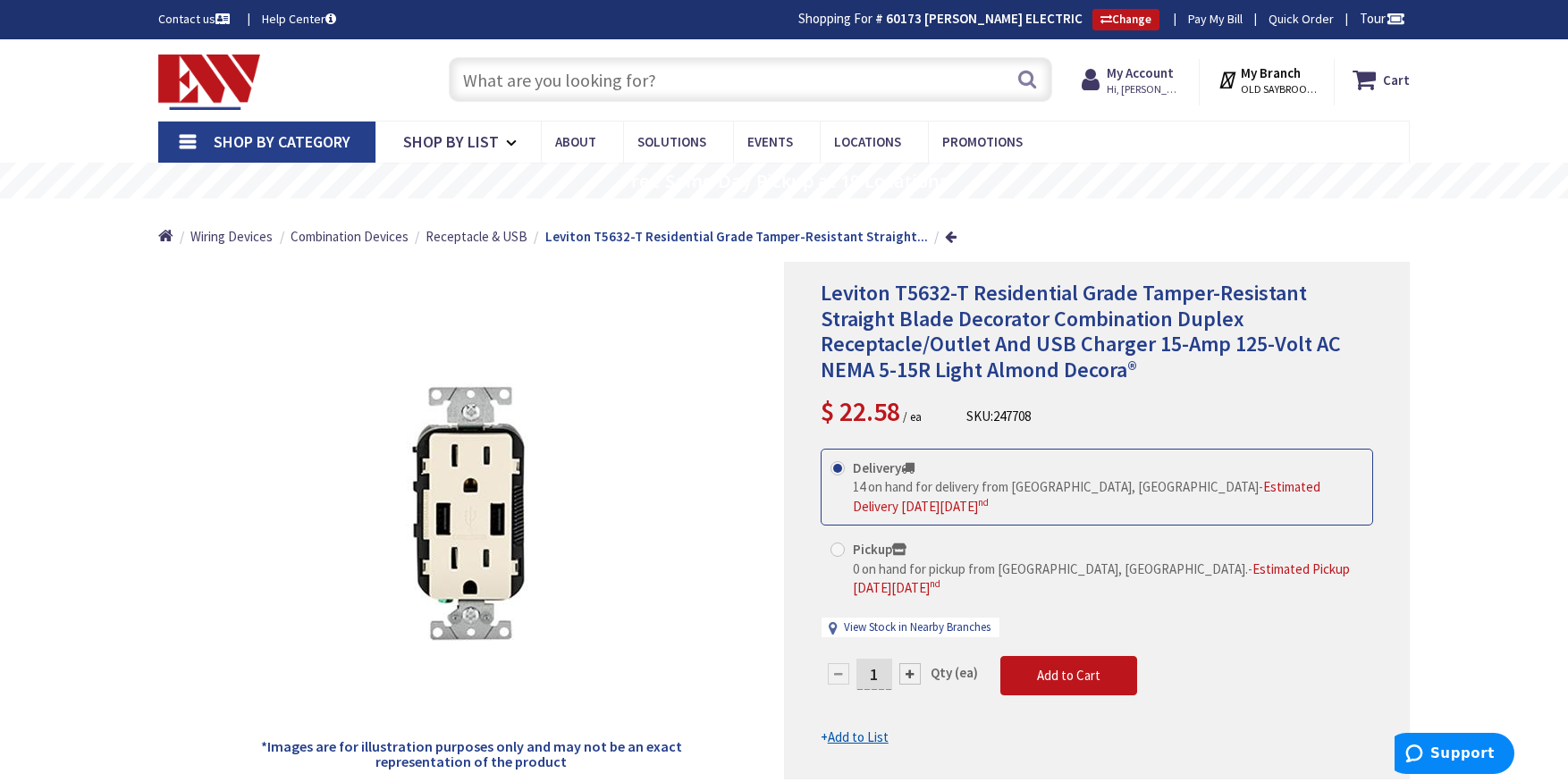
click at [483, 74] on input "text" at bounding box center [751, 79] width 604 height 45
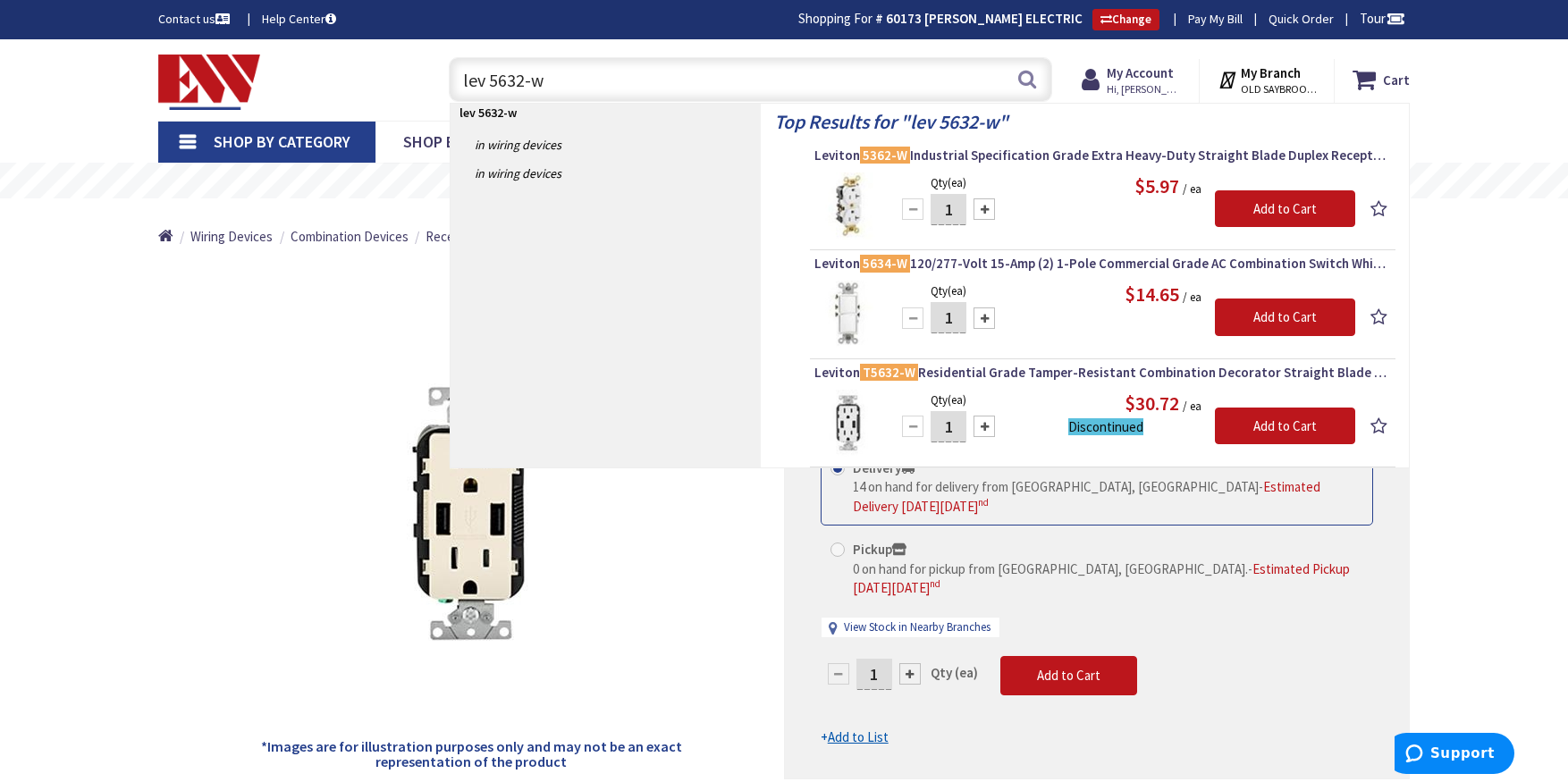
click at [481, 74] on input "lev 5632-w" at bounding box center [751, 79] width 604 height 45
click at [488, 80] on input "lev 5632-w" at bounding box center [751, 79] width 604 height 45
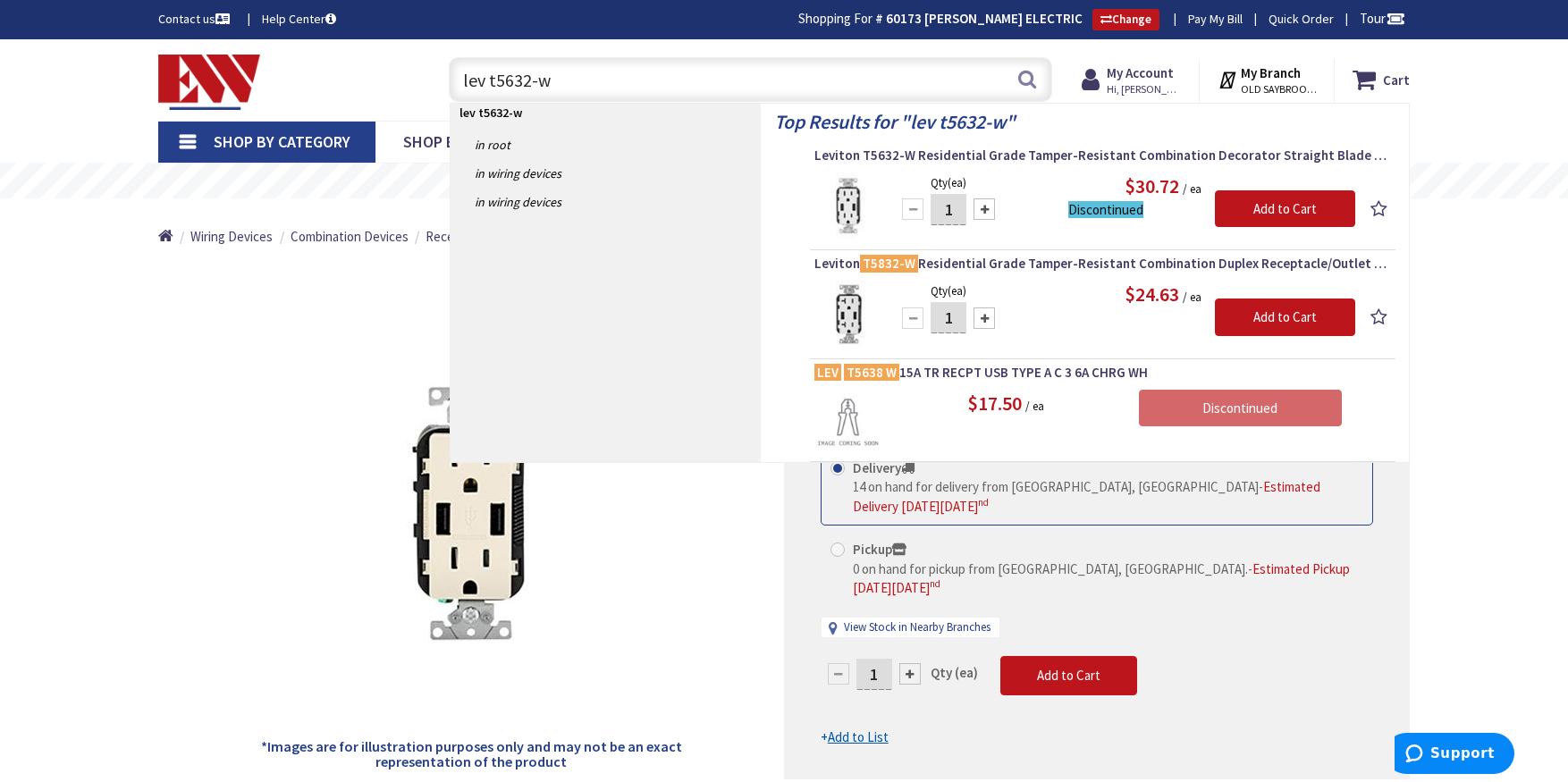
click at [546, 80] on input "lev t5632-w" at bounding box center [751, 79] width 604 height 45
type input "lev t5632-t"
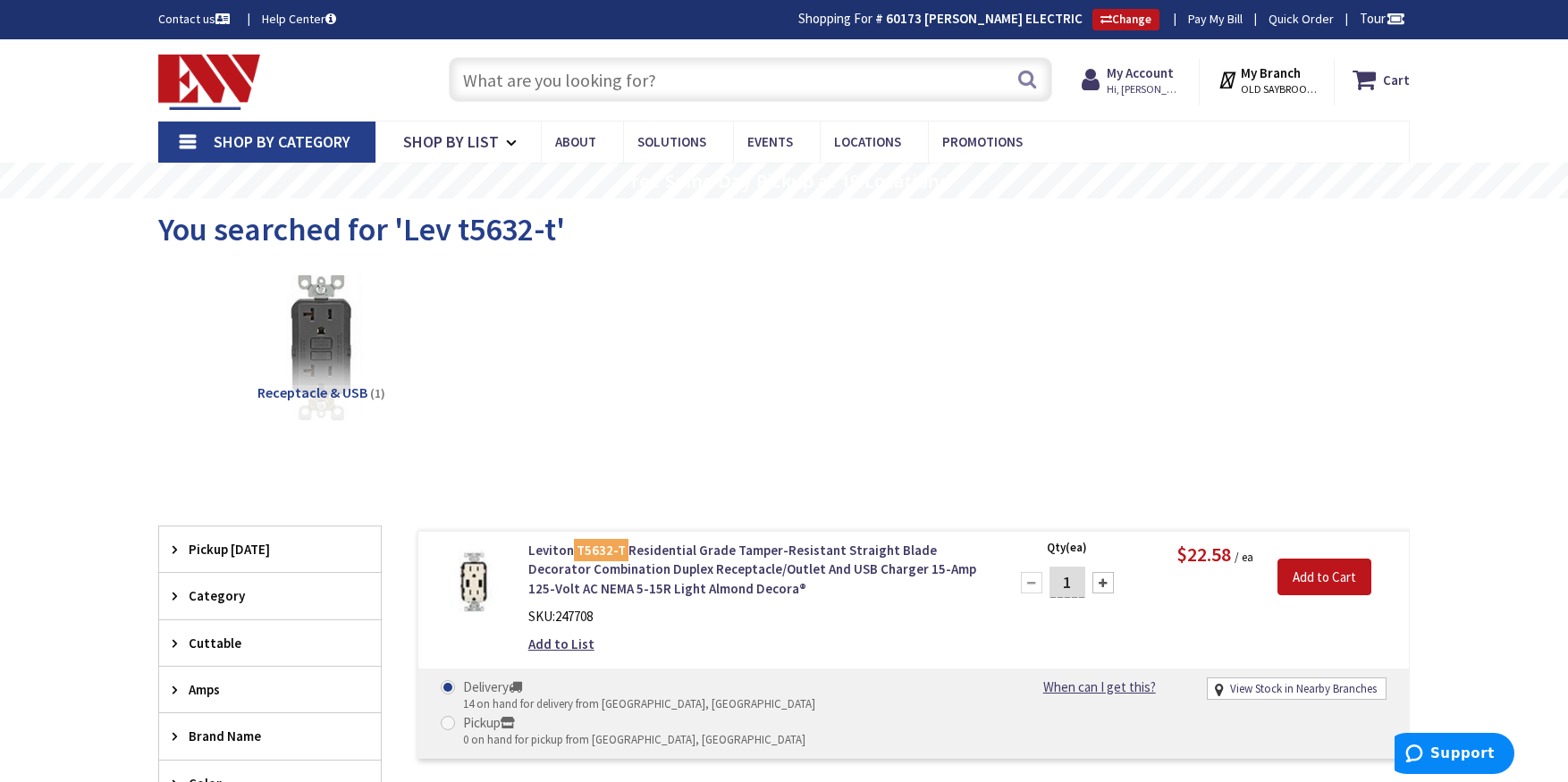
click at [498, 81] on input "text" at bounding box center [751, 79] width 604 height 45
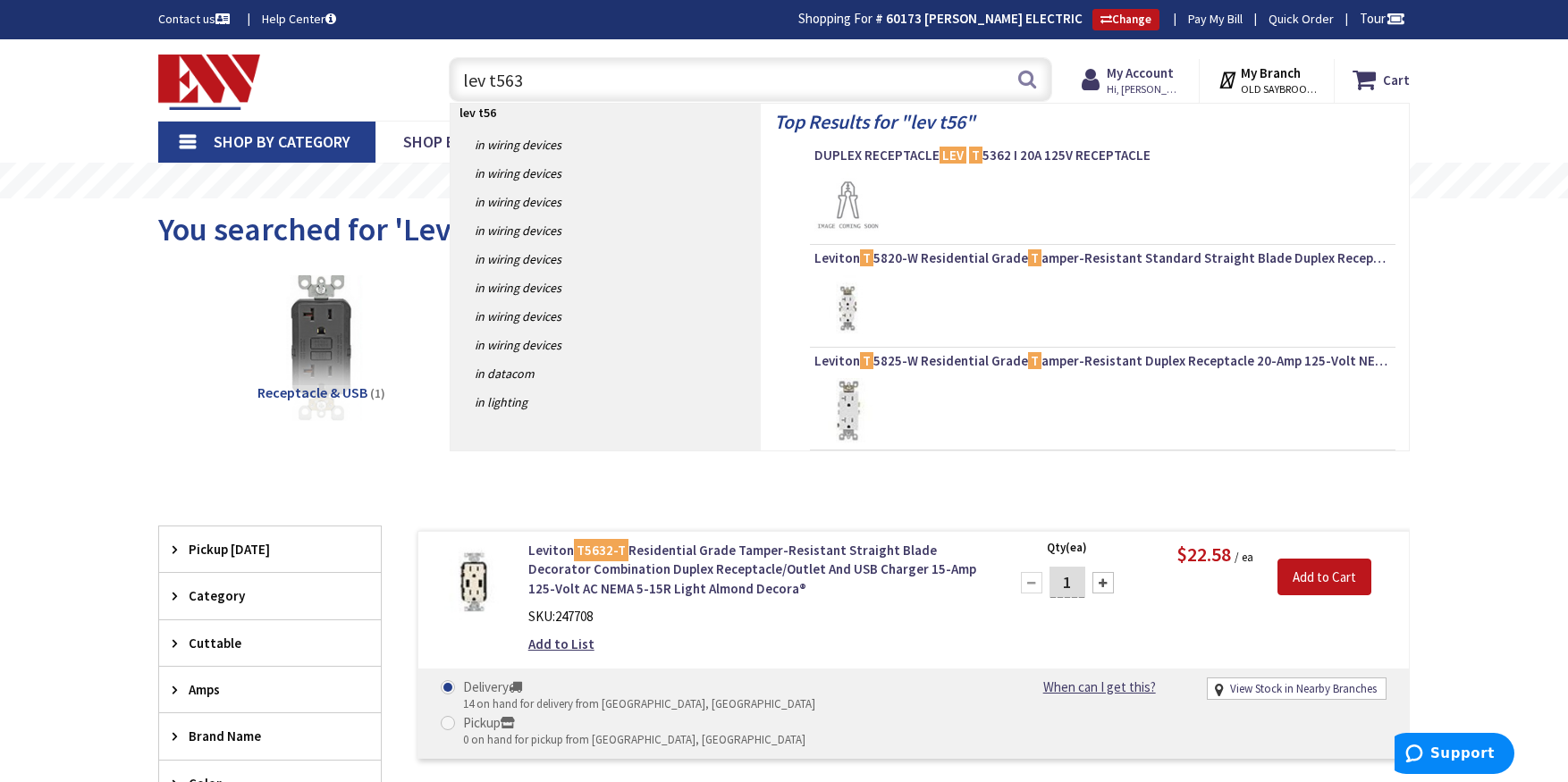
type input "lev t5633"
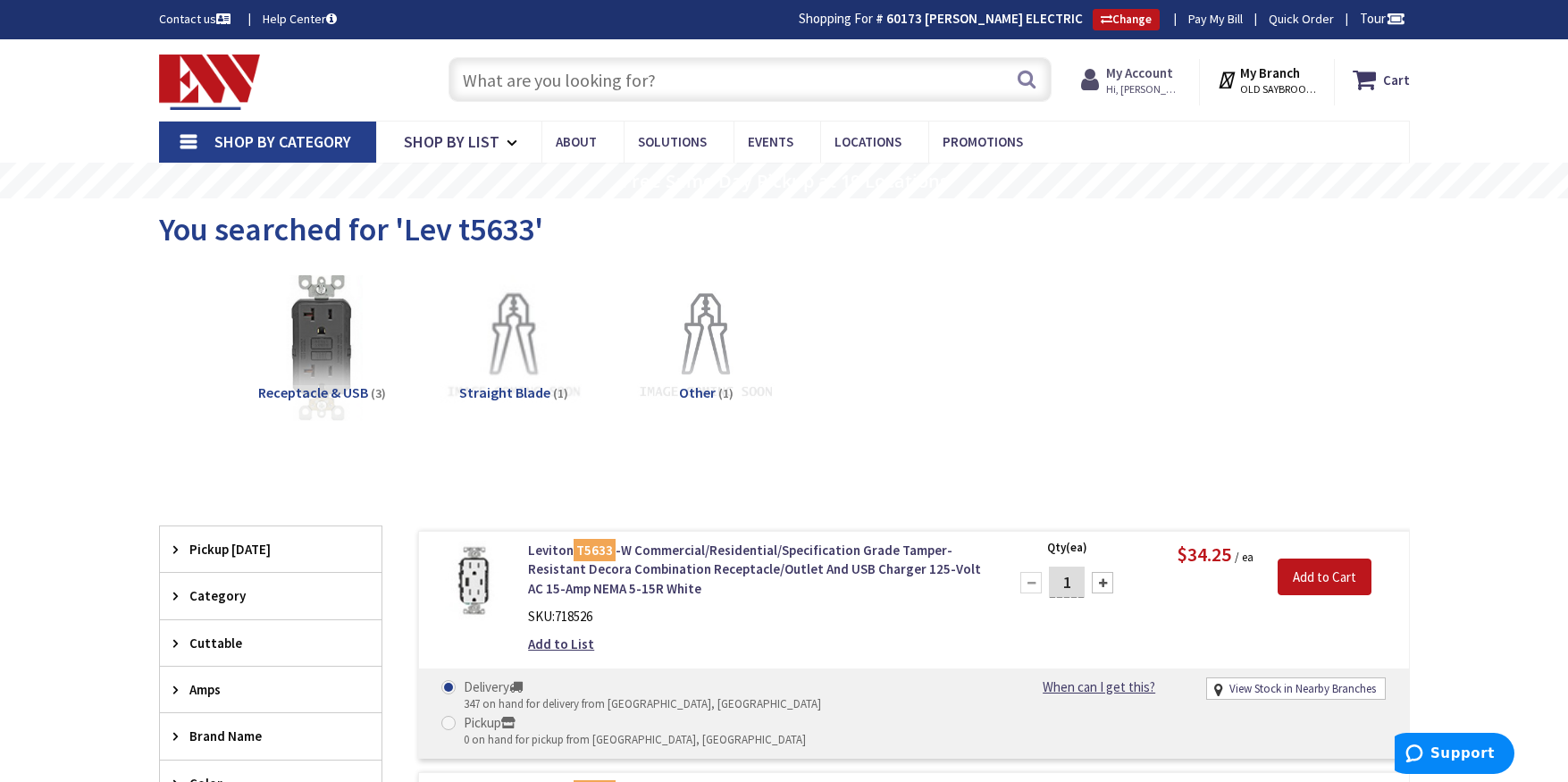
click at [1156, 84] on span "Hi, [PERSON_NAME]" at bounding box center [1144, 89] width 76 height 14
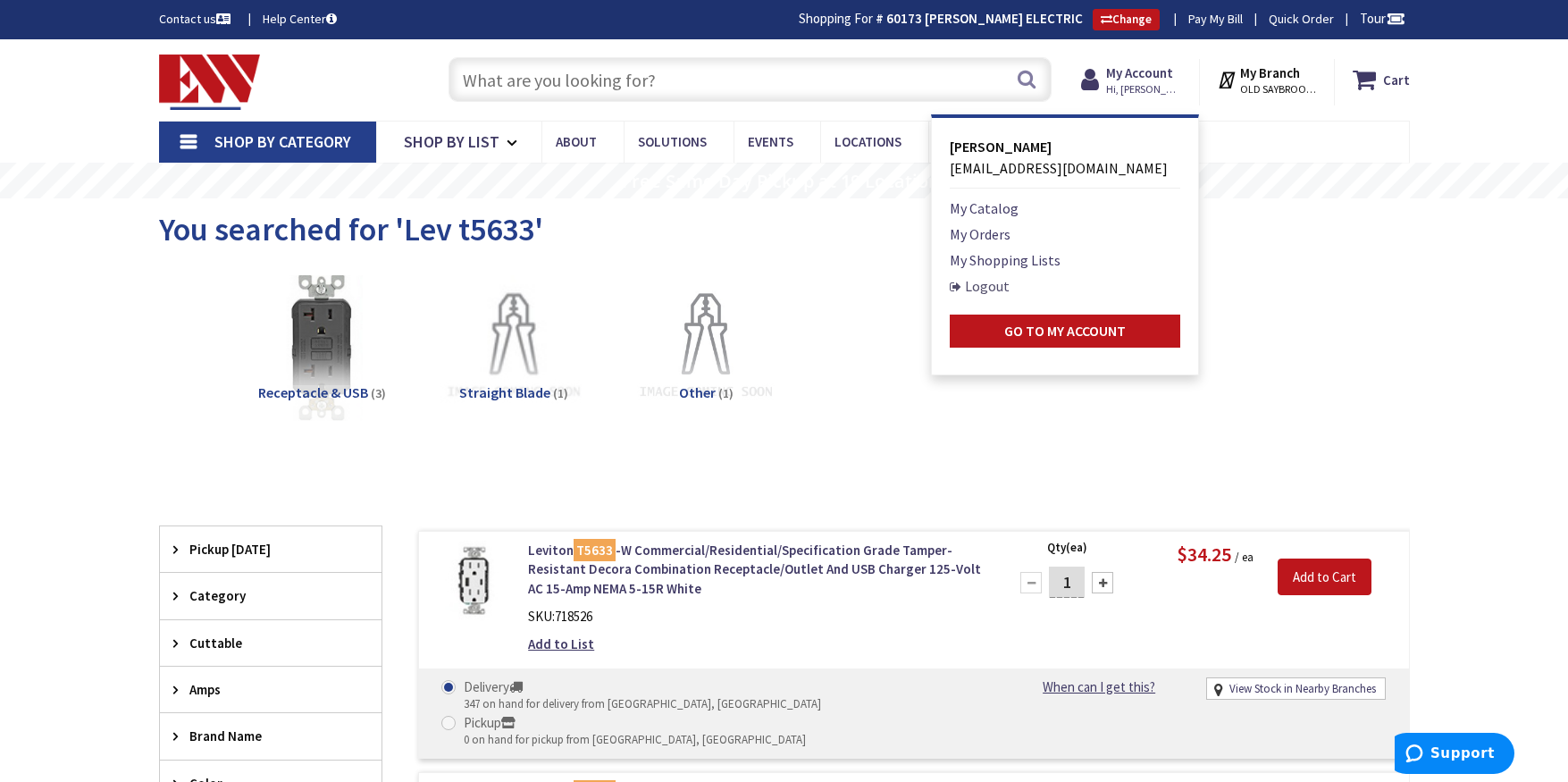
click at [998, 292] on link "Logout" at bounding box center [979, 285] width 60 height 21
